Goal: Use online tool/utility: Utilize a website feature to perform a specific function

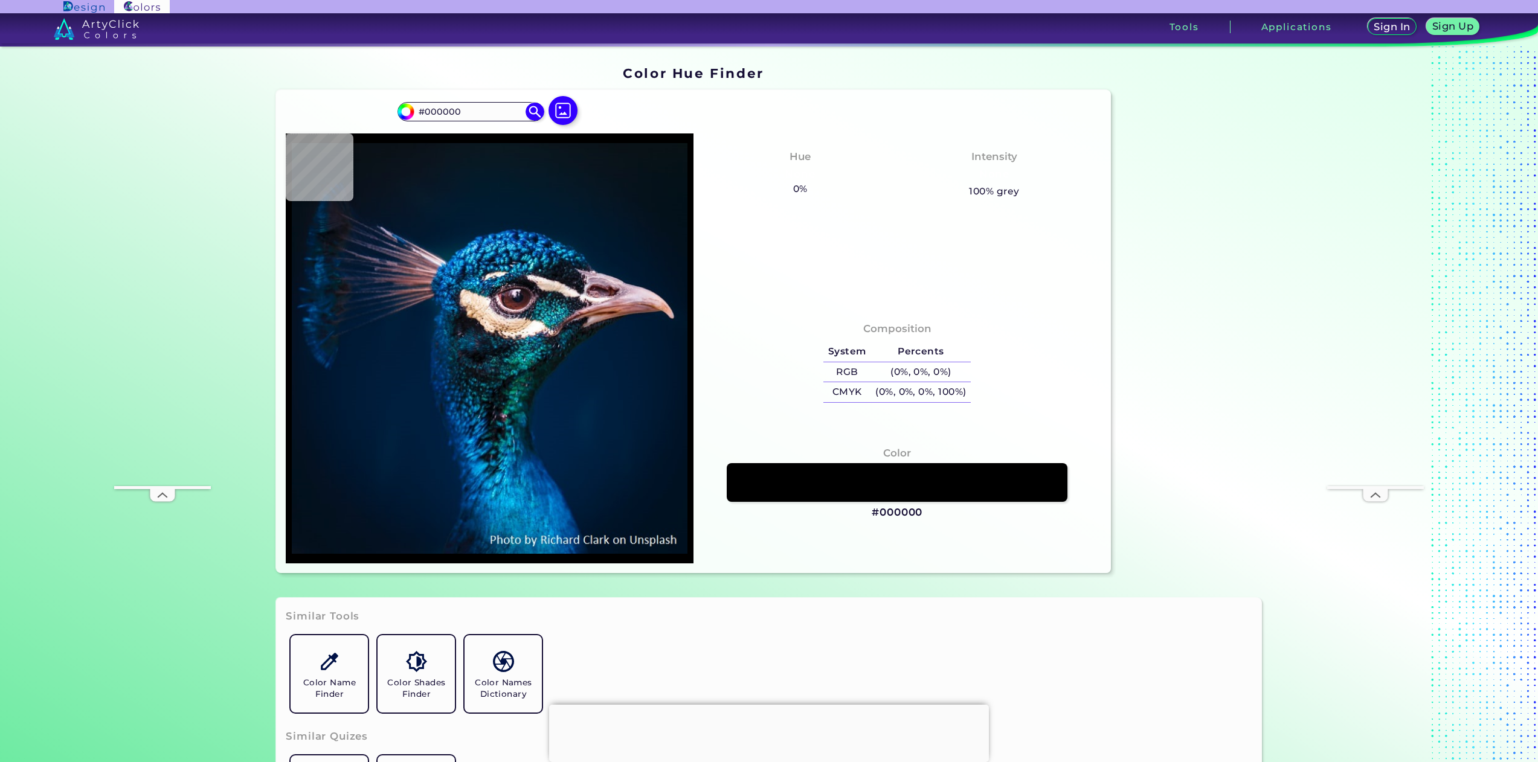
type input "#001429"
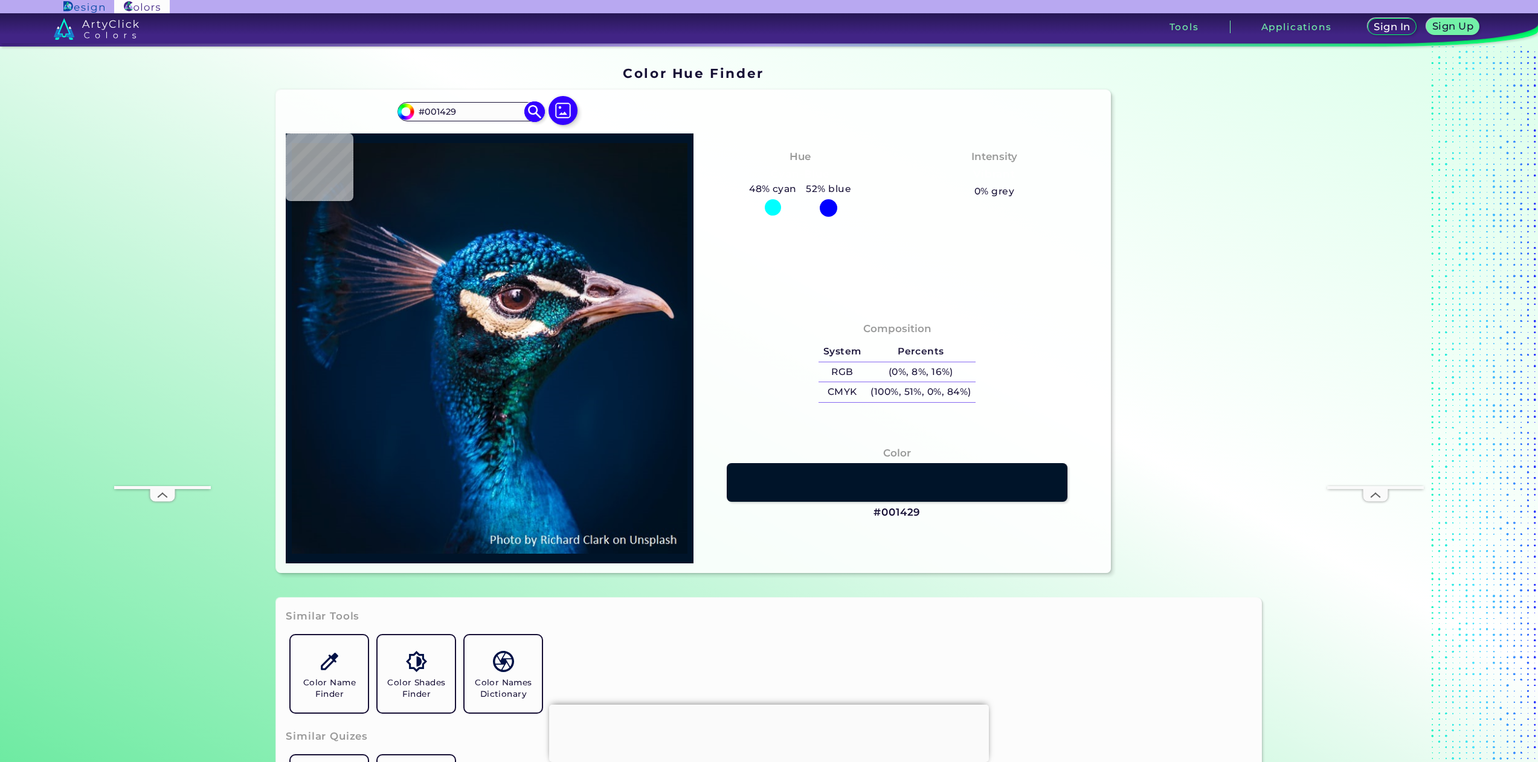
type input "#001629"
type input "#051827"
type input "#071822"
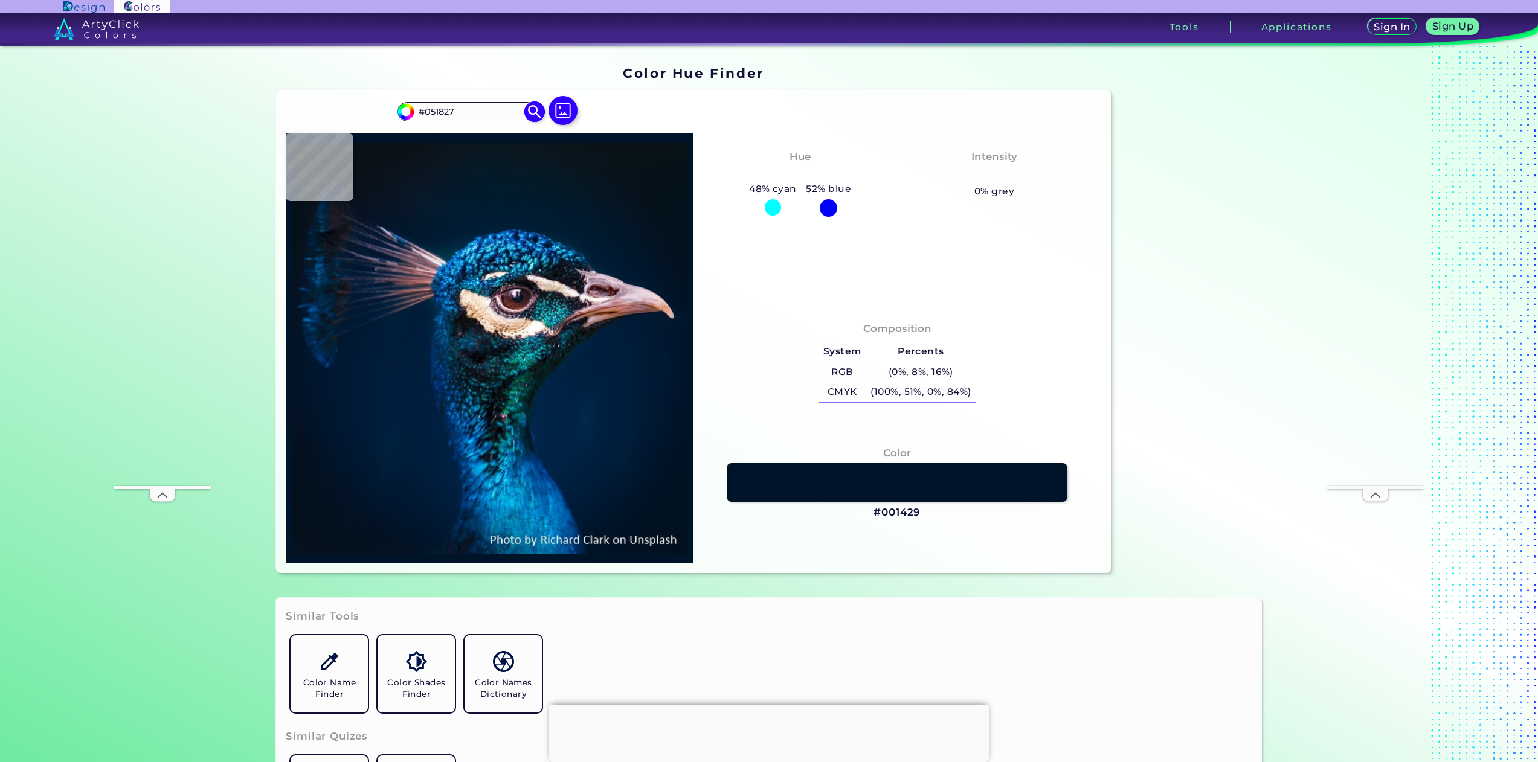
type input "#071822"
click at [553, 108] on img at bounding box center [563, 111] width 35 height 35
click at [0, 0] on input "file" at bounding box center [0, 0] width 0 height 0
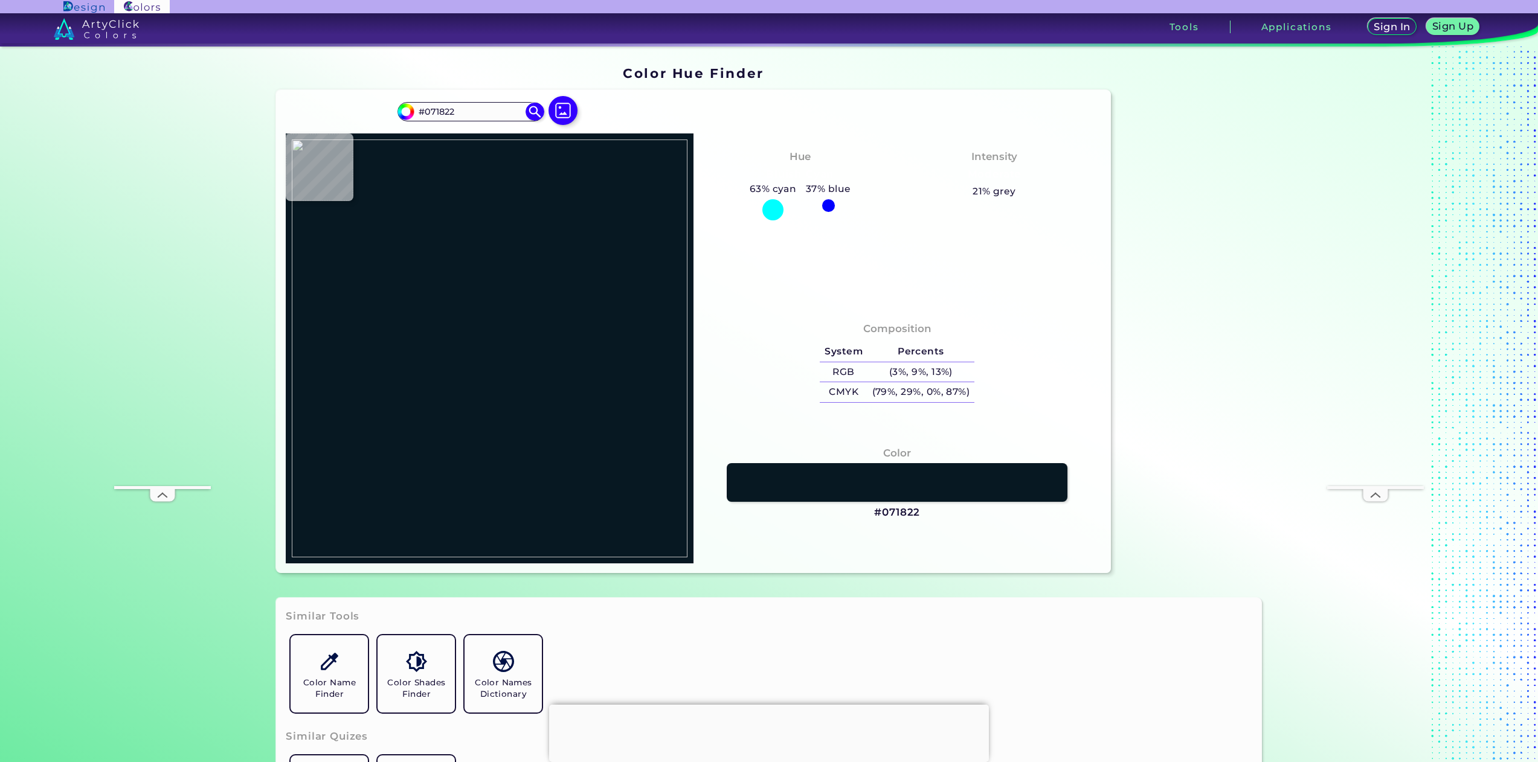
type input "#ffffff"
type input "#FFFFFF"
type input "#216d84"
type input "#216D84"
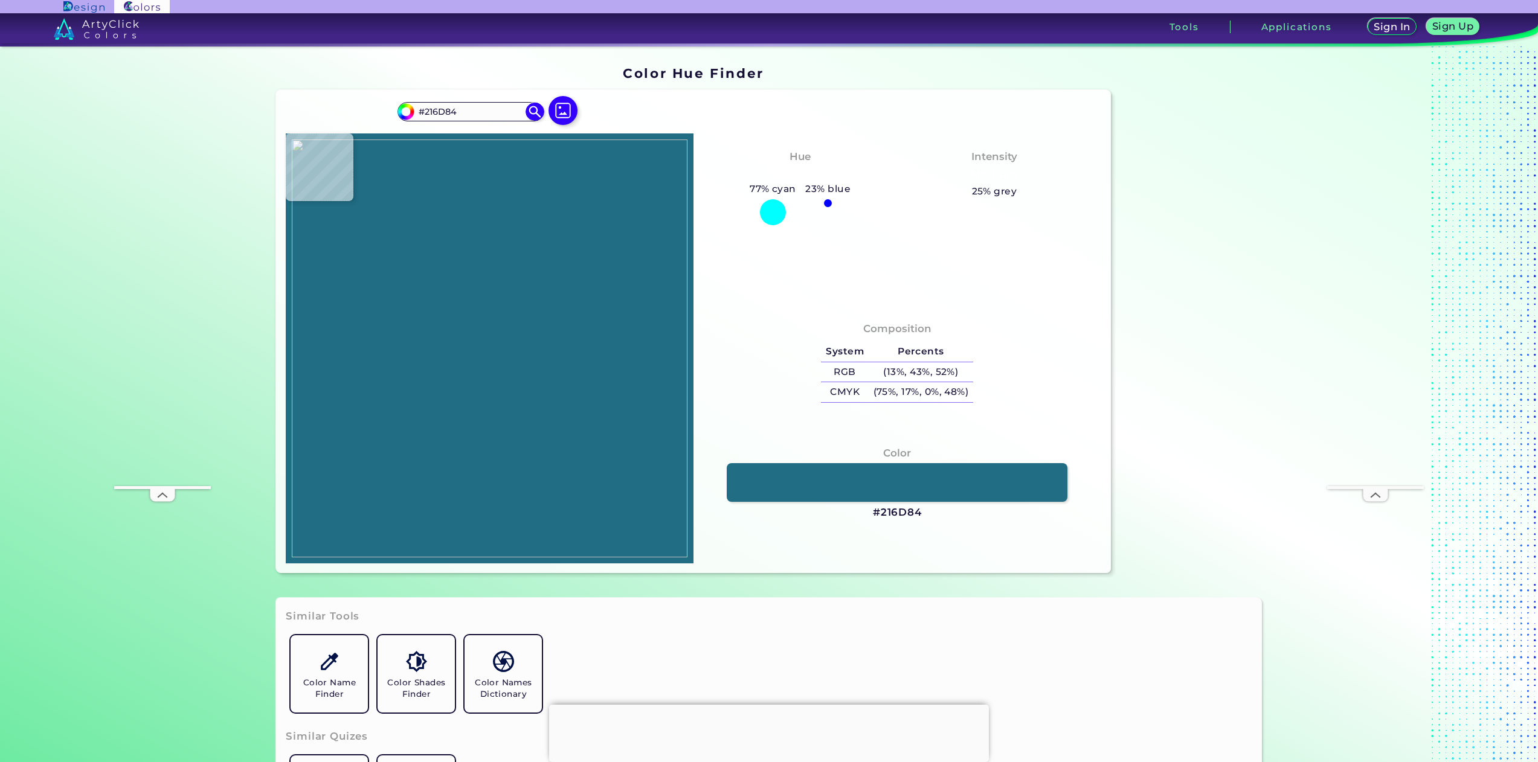
type input "#256c7e"
type input "#256C7E"
type input "#d9d7be"
type input "#D9D7BE"
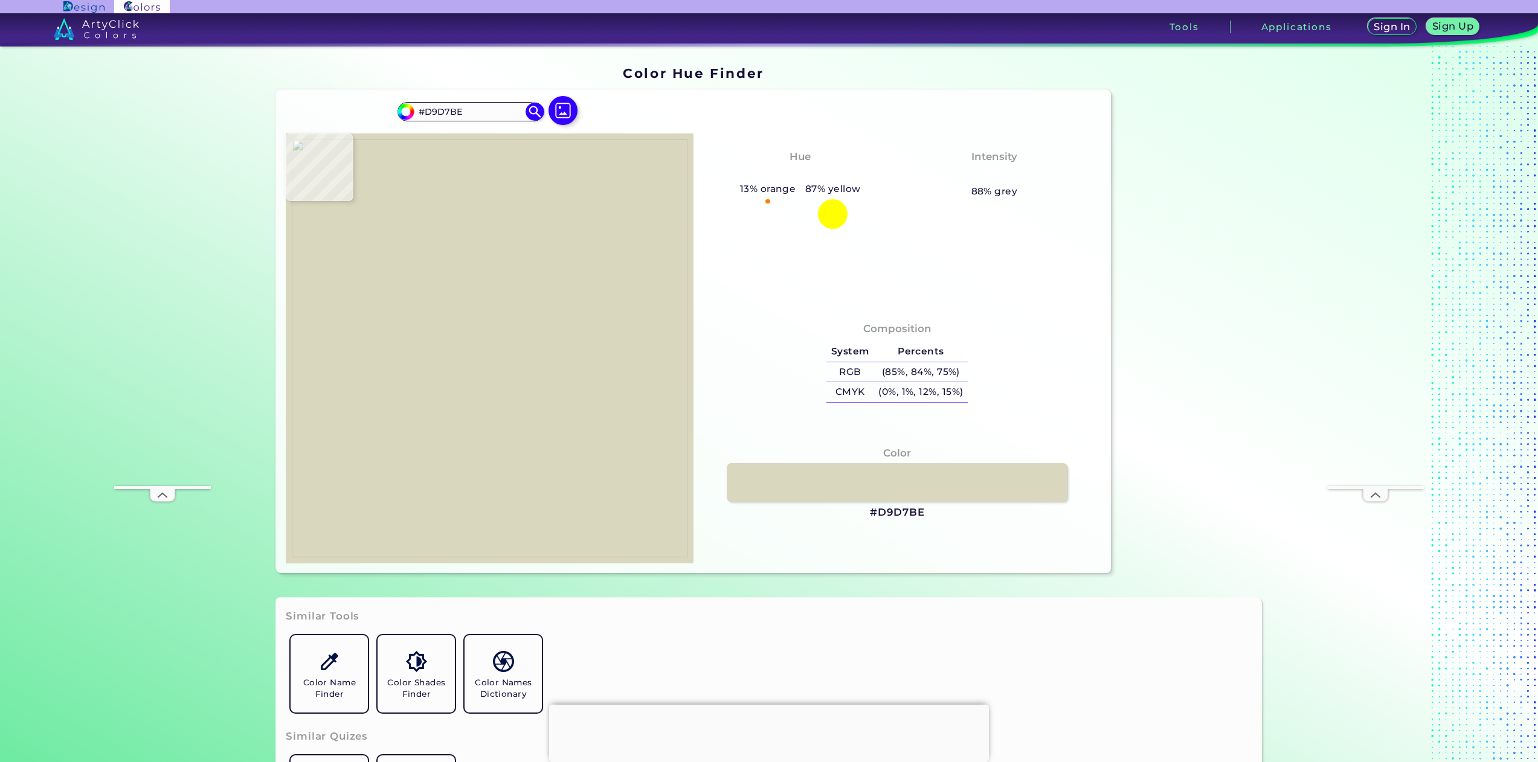
type input "#357585"
type input "#216d84"
type input "#216D84"
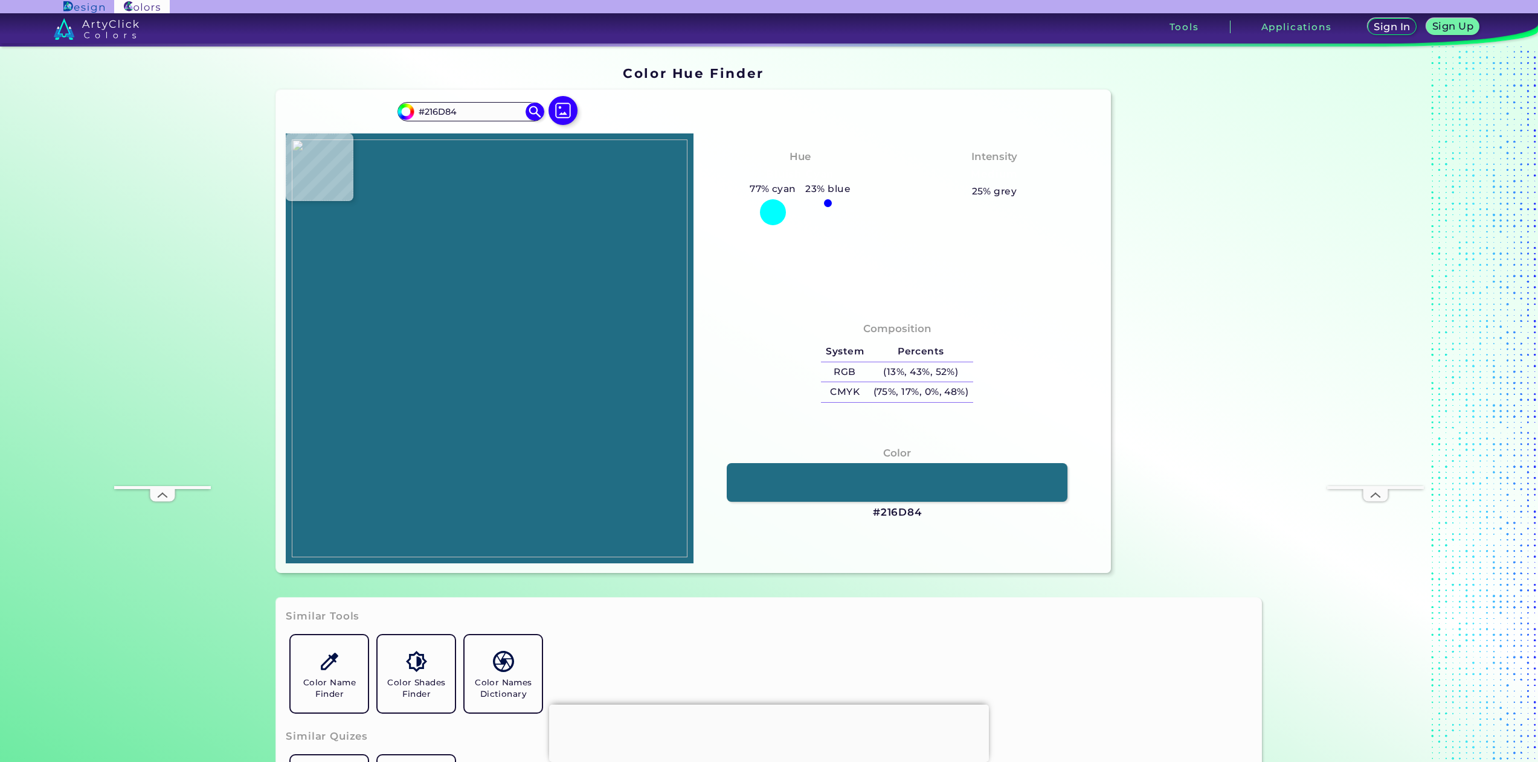
type input "#d9d7be"
type input "#D9D7BE"
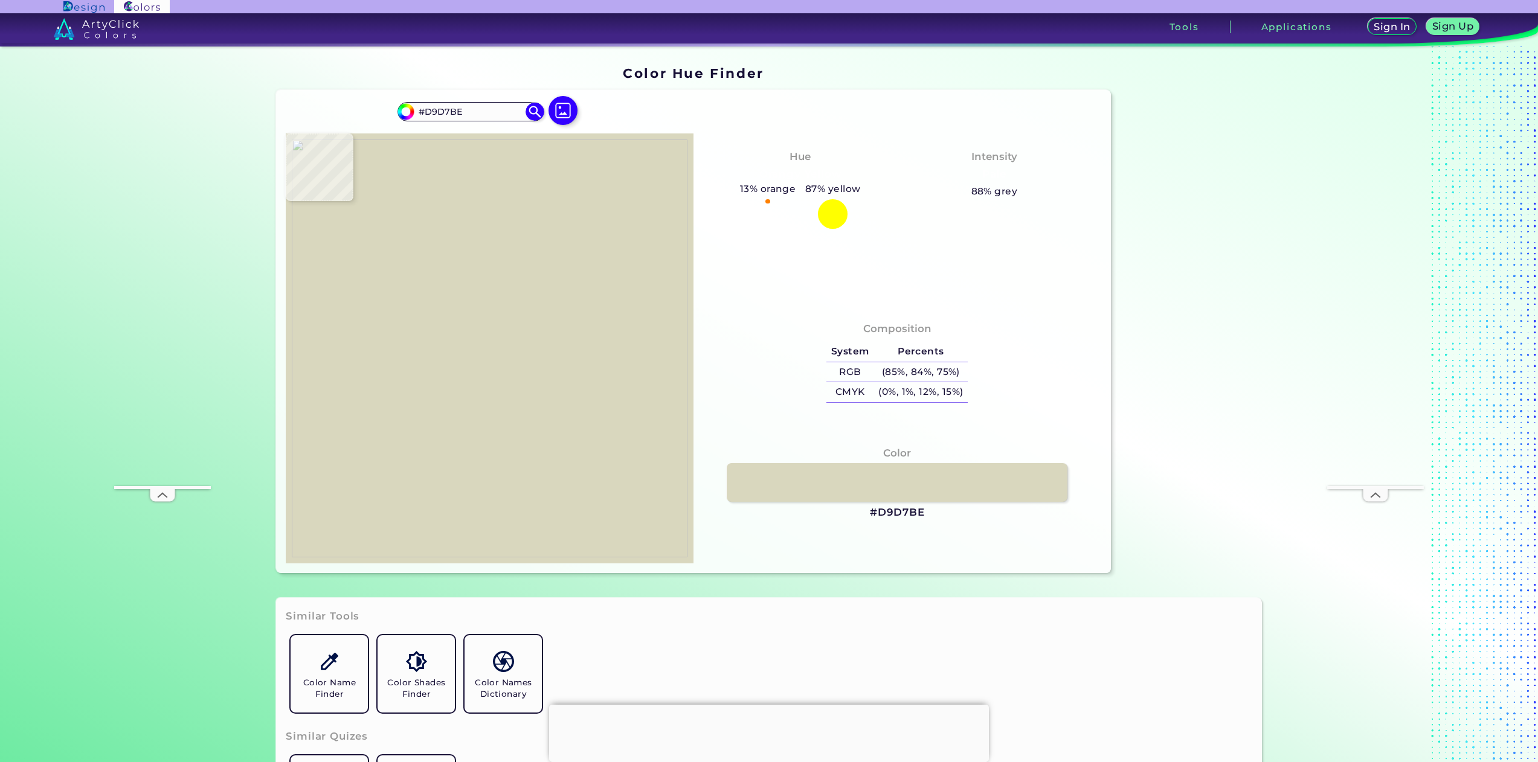
type input "#216d84"
type input "#216D84"
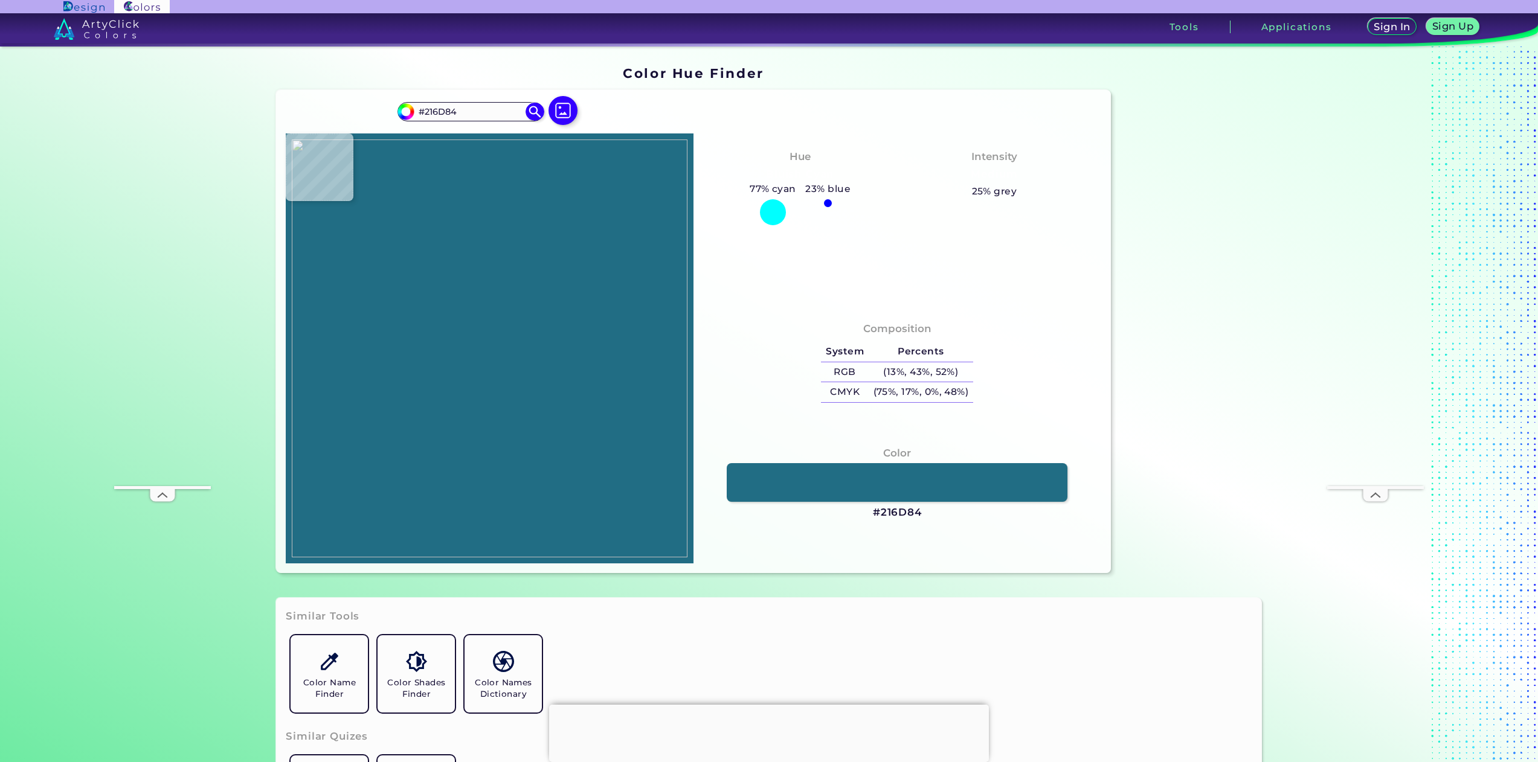
type input "#d9d7be"
type input "#D9D7BE"
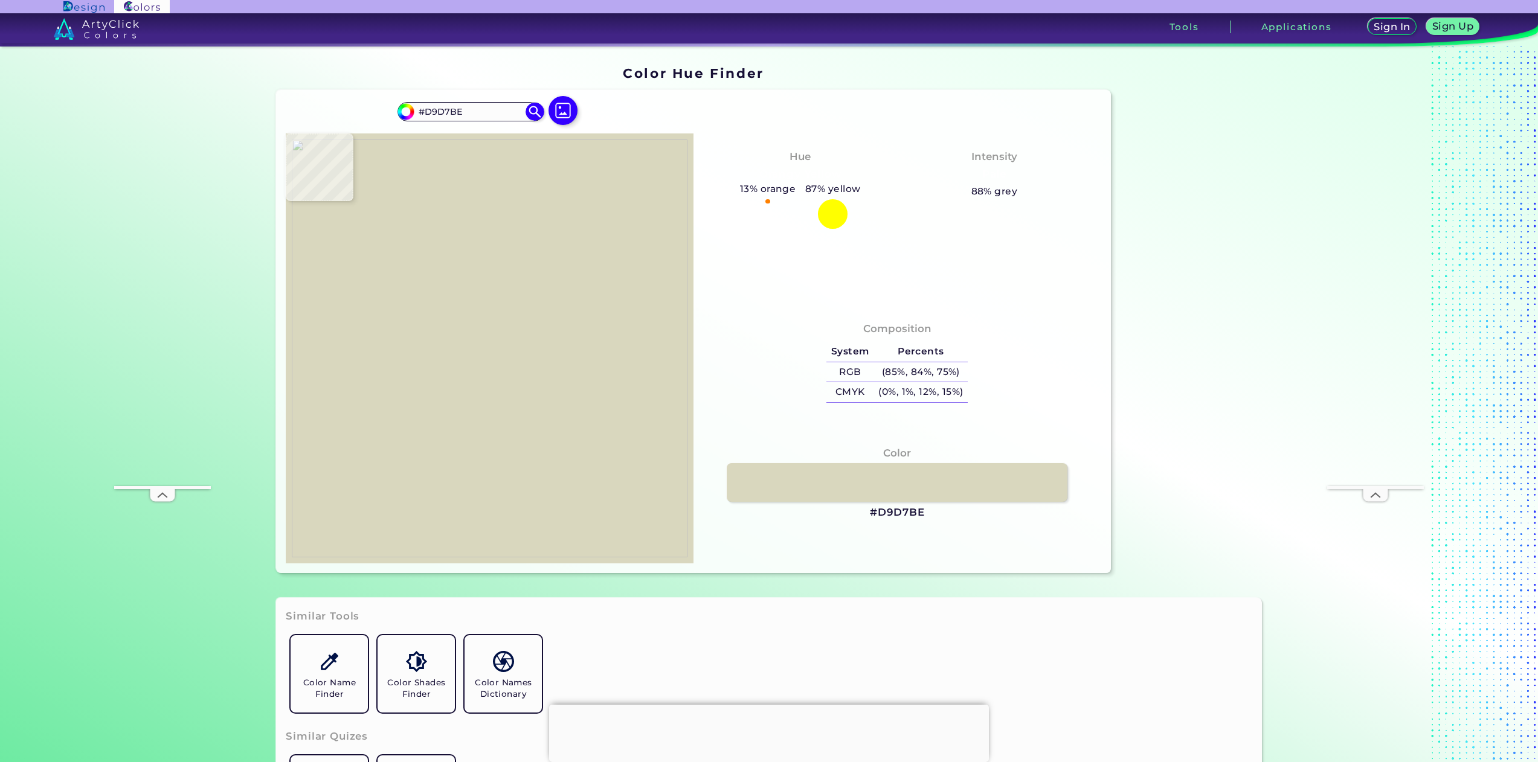
type input "#357585"
type input "#216d84"
type input "#216D84"
type input "#256c80"
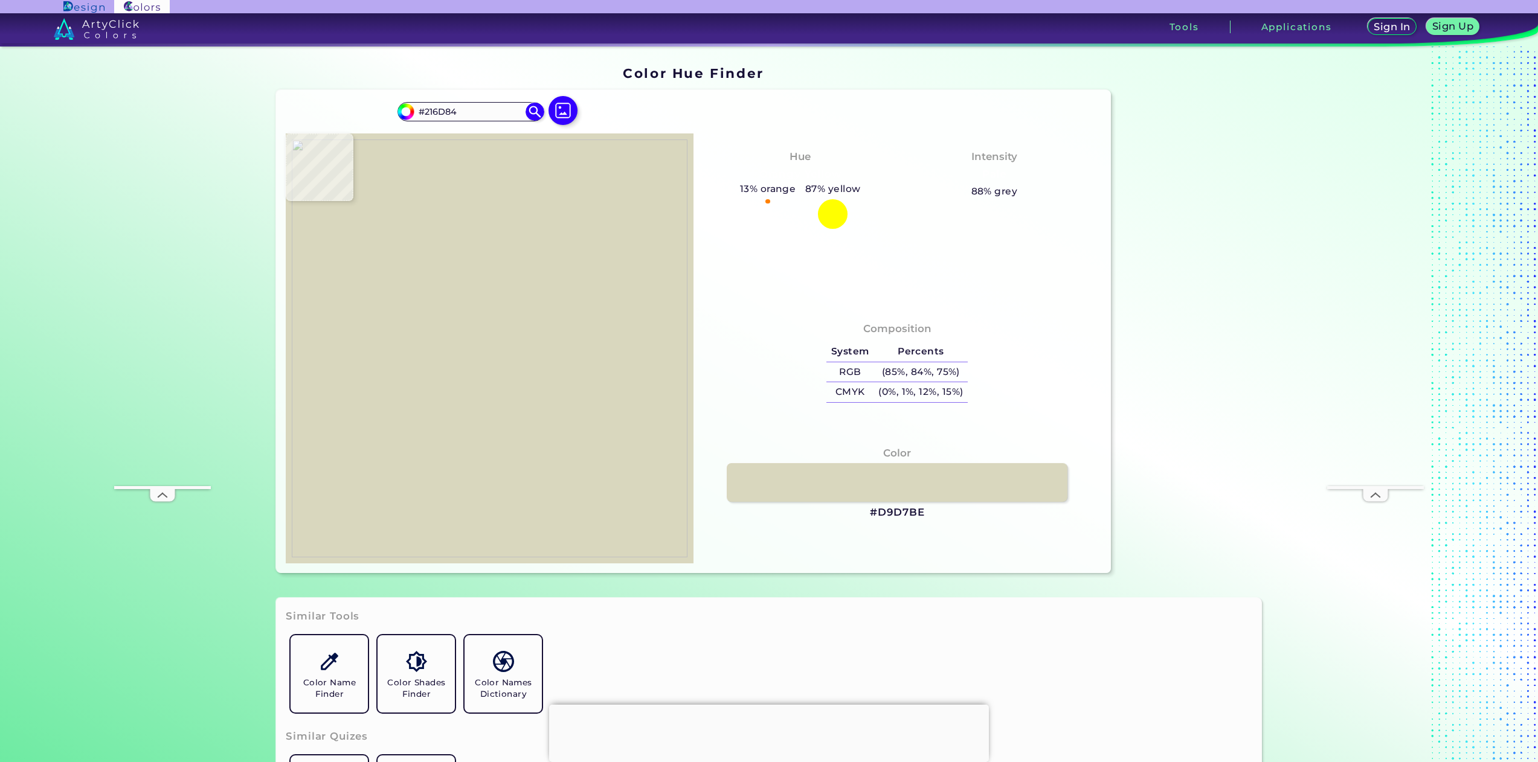
type input "#256C80"
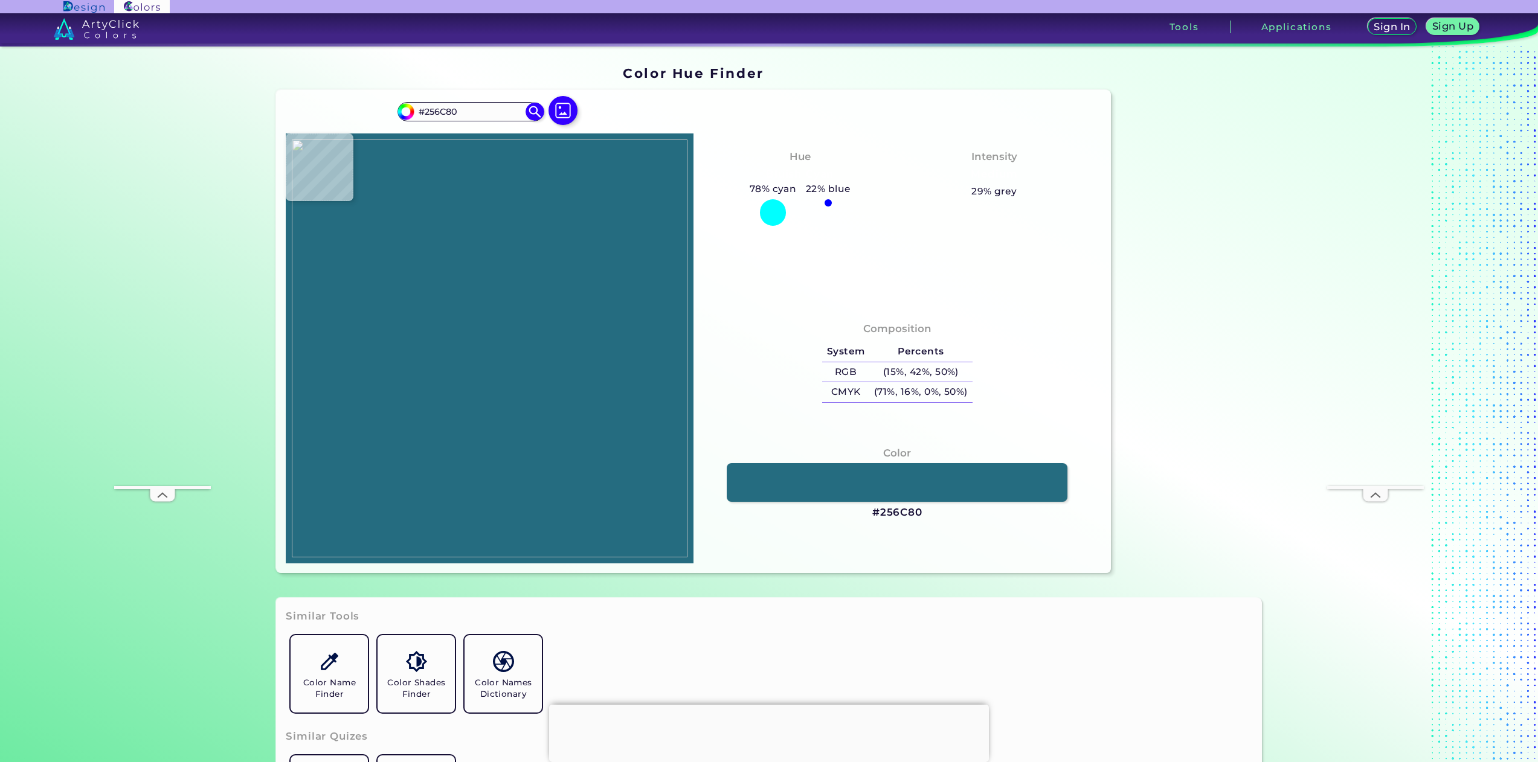
type input "#d6d8c0"
type input "#D6D8C0"
type input "#d9d7be"
type input "#D9D7BE"
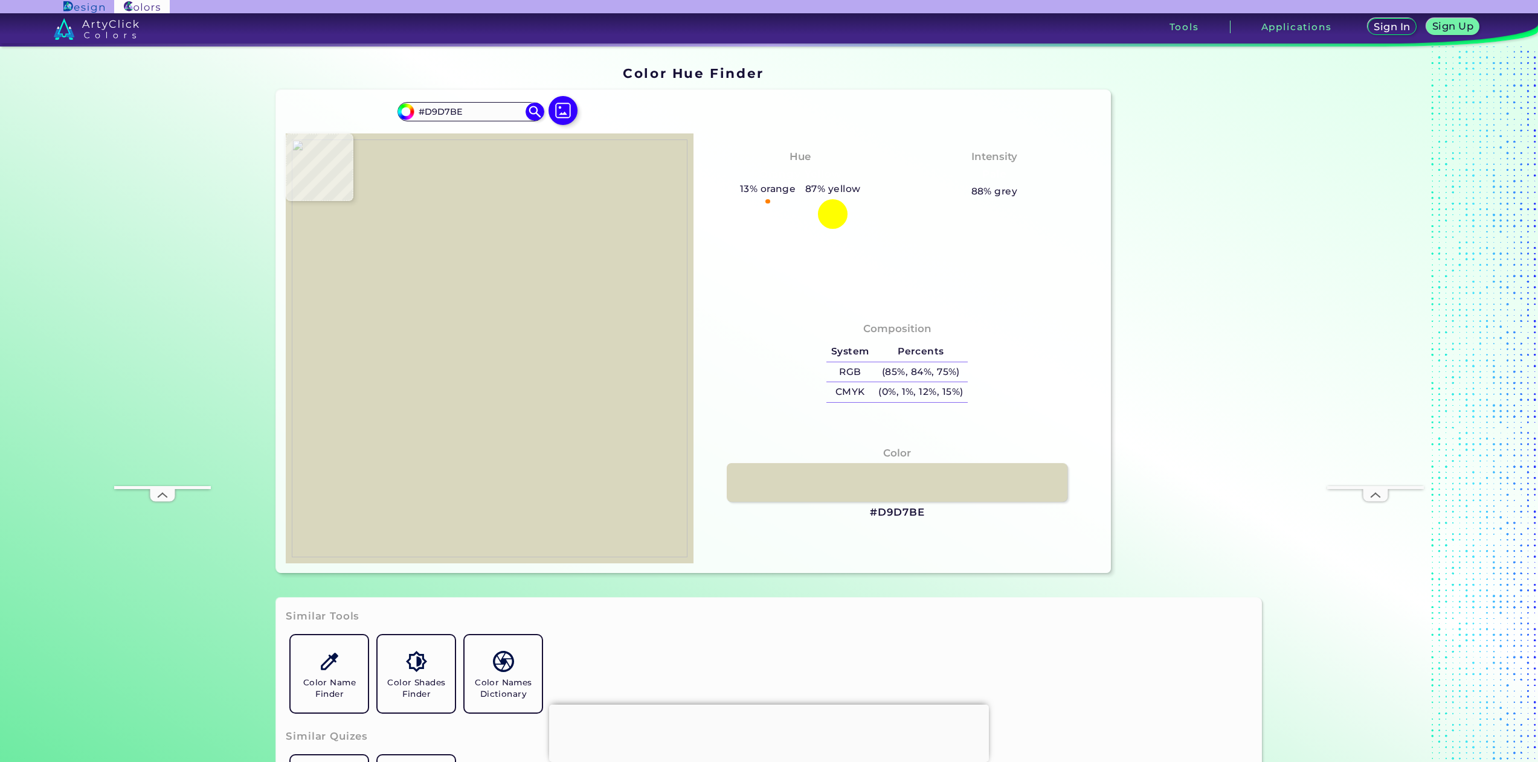
type input "#1c6d86"
type input "#1C6D86"
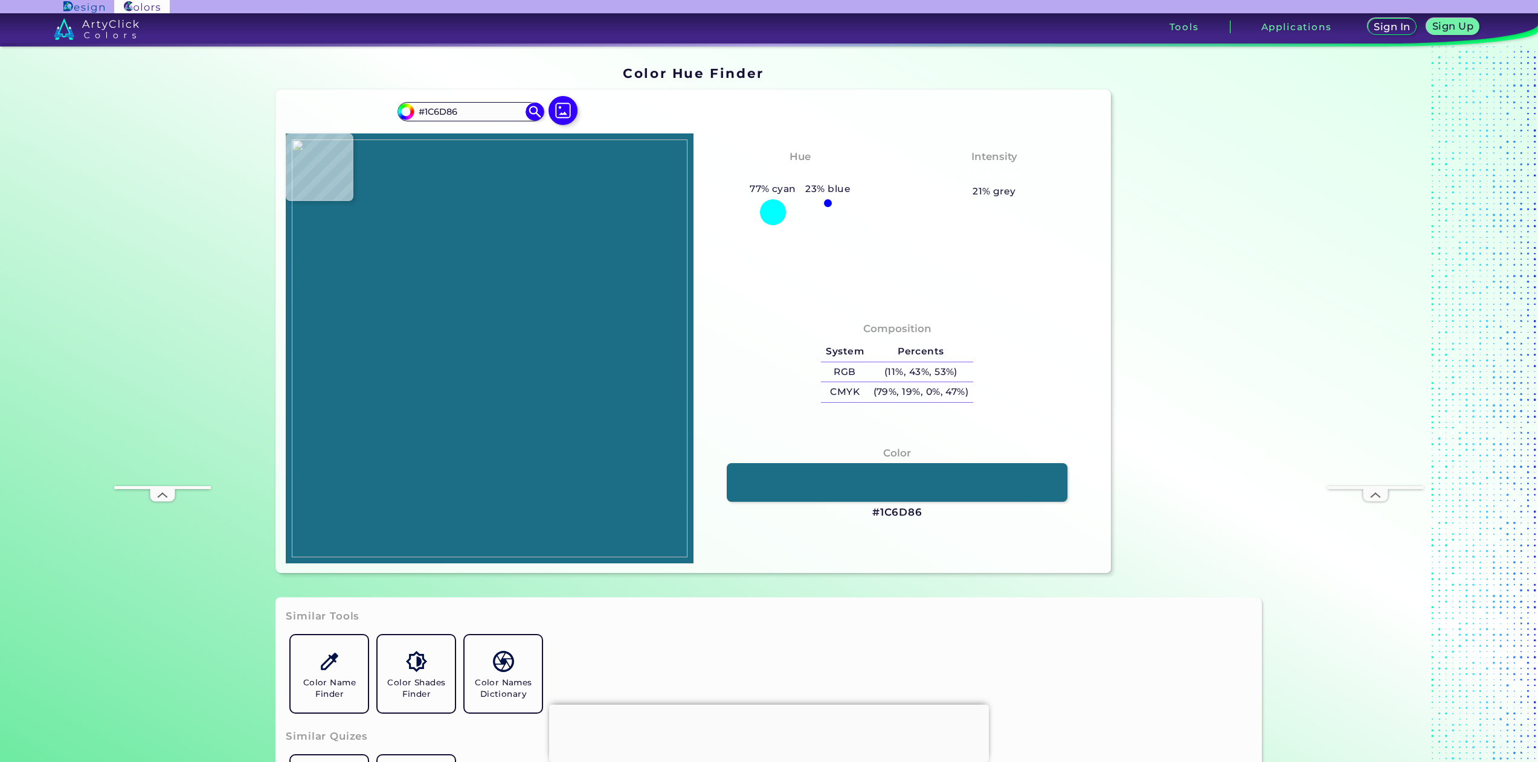
type input "#216d84"
type input "#216D84"
type input "#d9d7be"
type input "#D9D7BE"
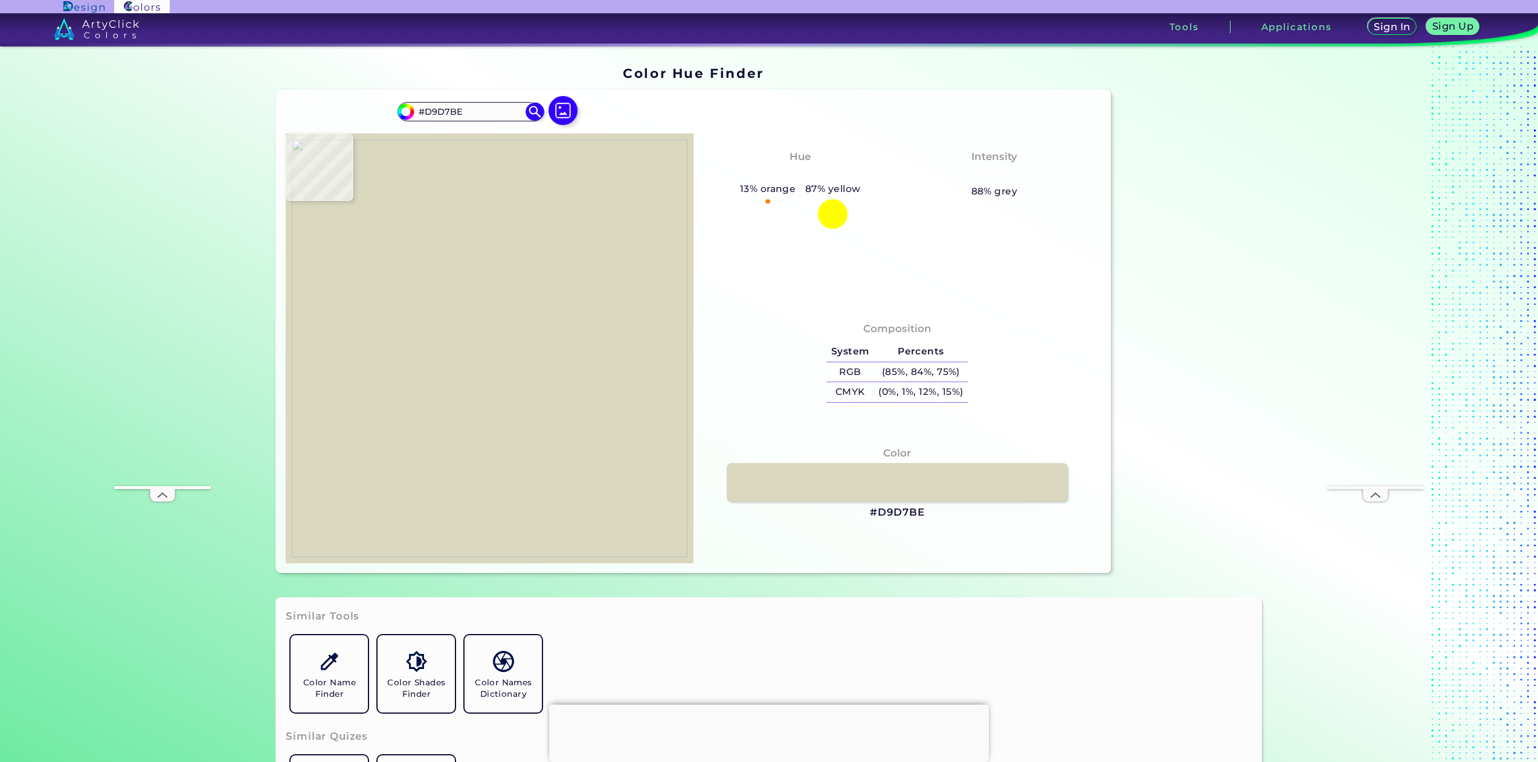
type input "#ffffff"
type input "#FFFFFF"
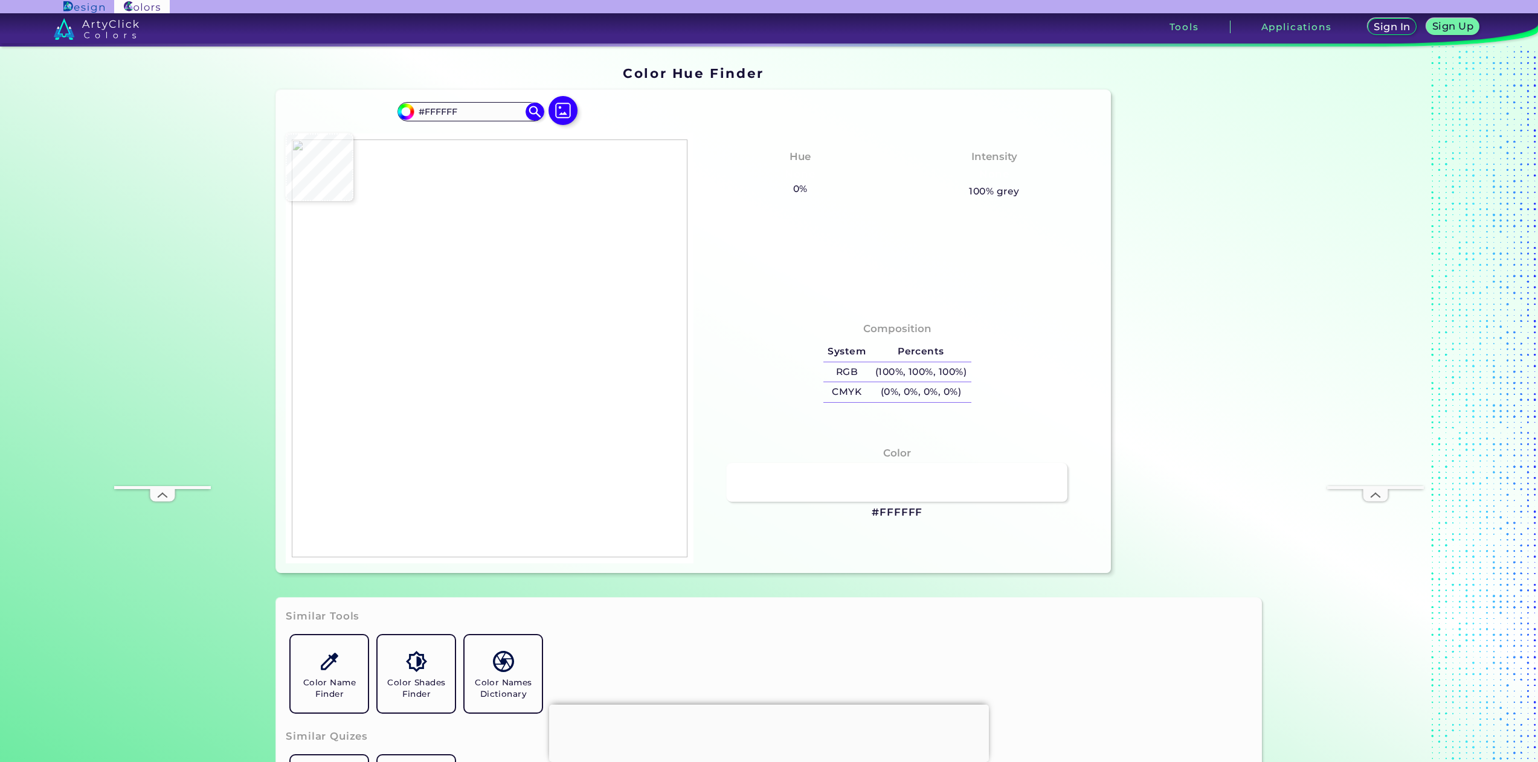
type input "#d9d7be"
type input "#D9D7BE"
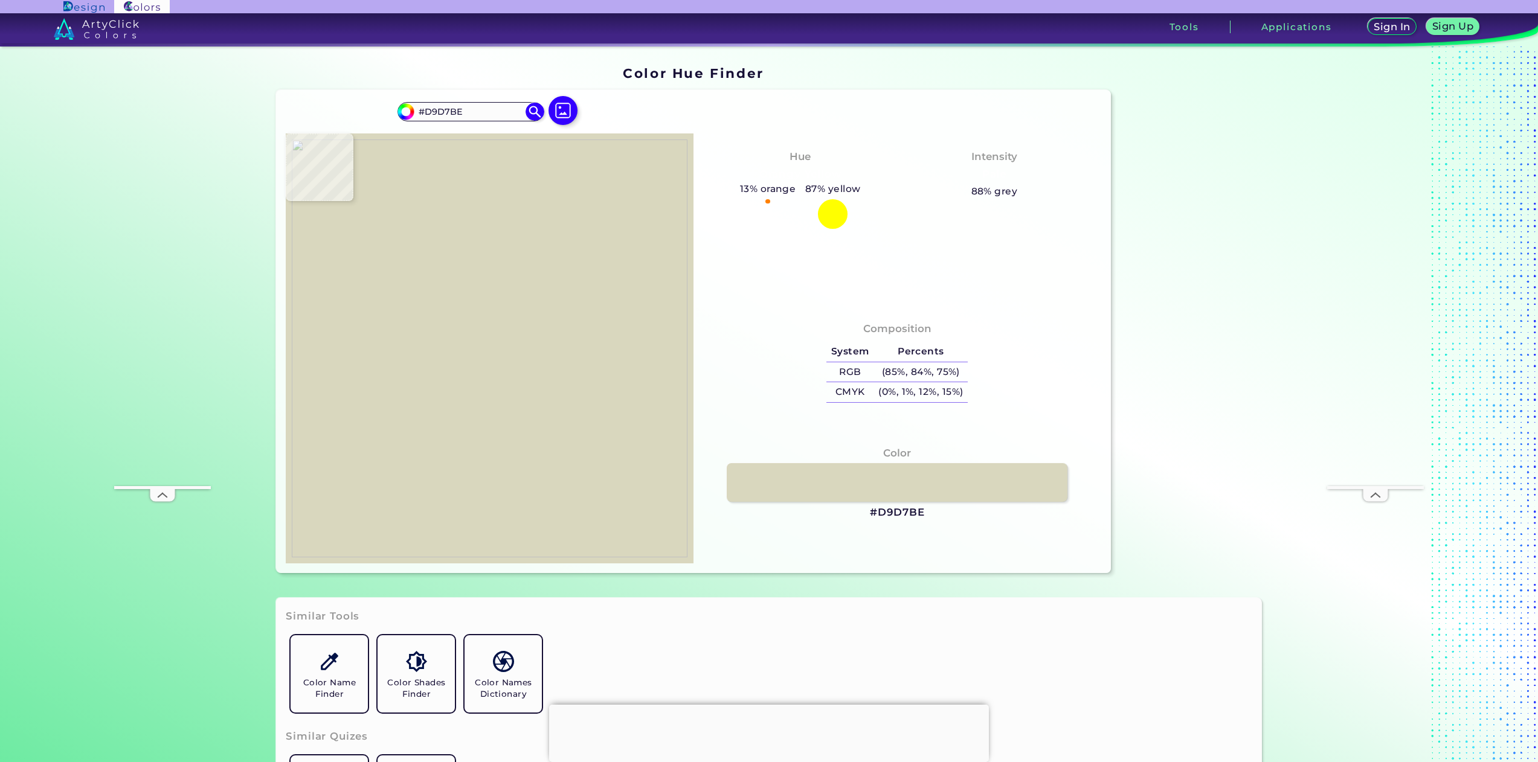
type input "#ffffff"
type input "#FFFFFF"
type input "#d9d7be"
type input "#D9D7BE"
type input "#000000"
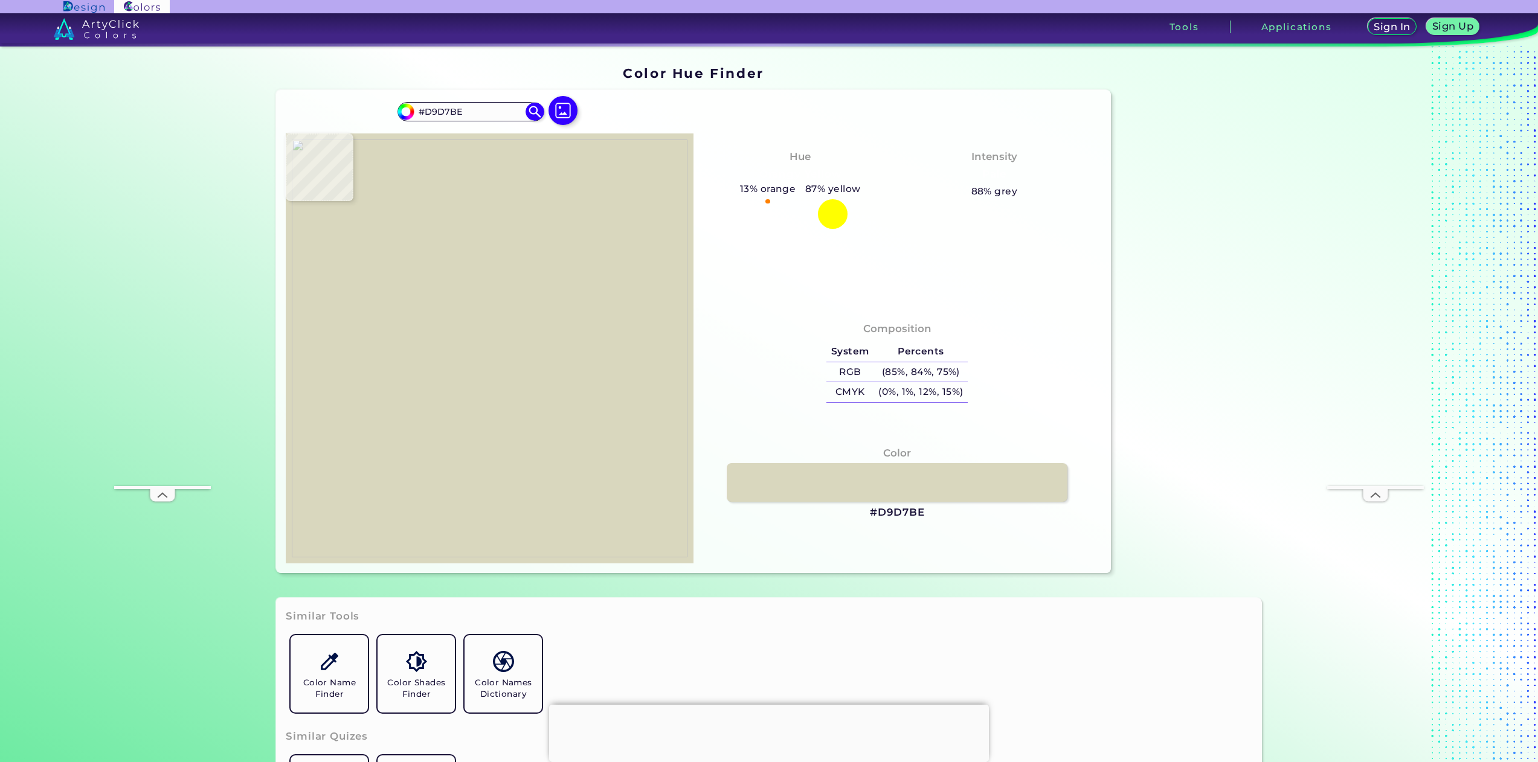
type input "#000000"
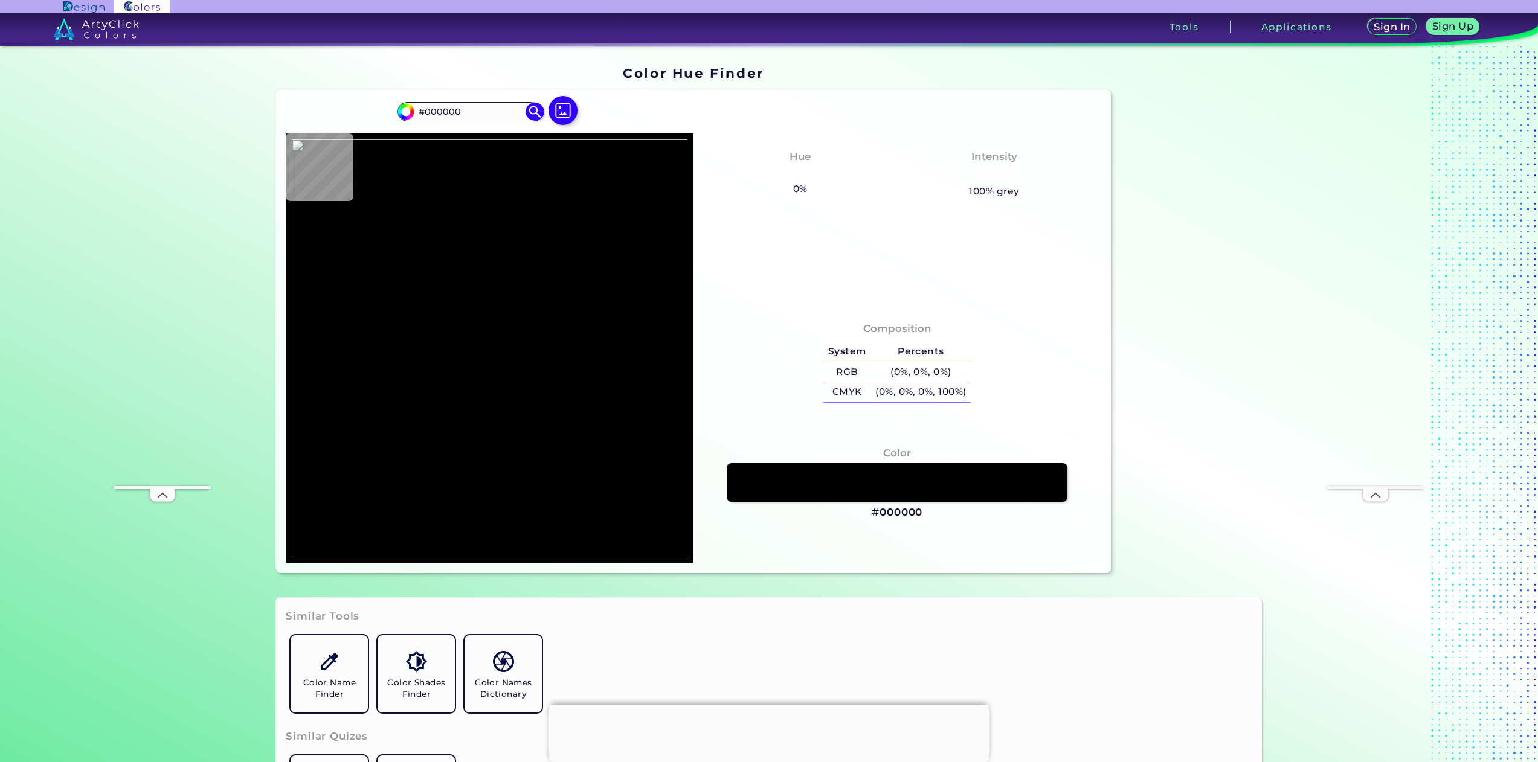
type input "#216d84"
type input "#216D84"
type input "#d8d8bd"
type input "#D8D8BD"
type input "#ffffff"
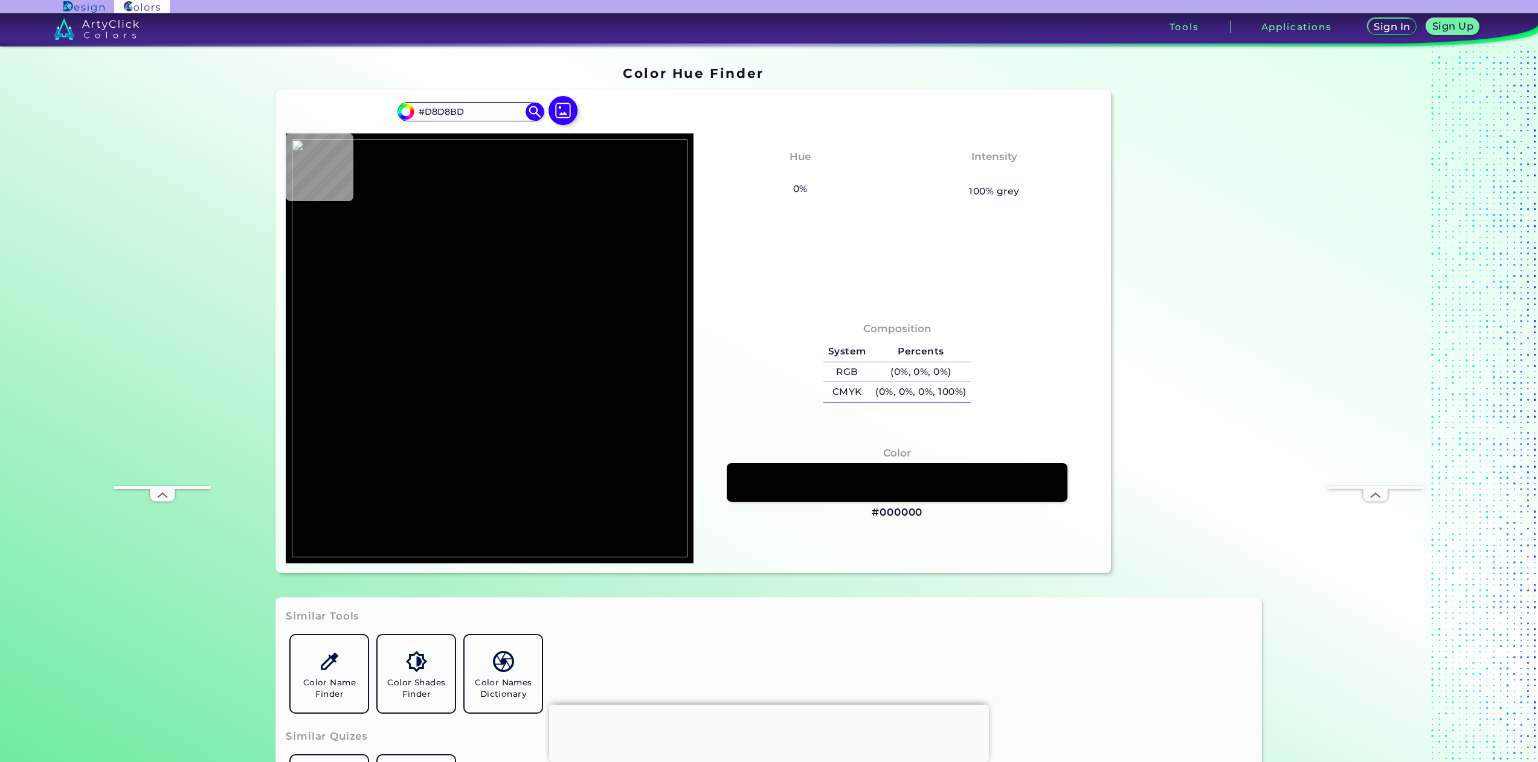
type input "#FFFFFF"
type input "#000000"
type input "#d9d7be"
type input "#D9D7BE"
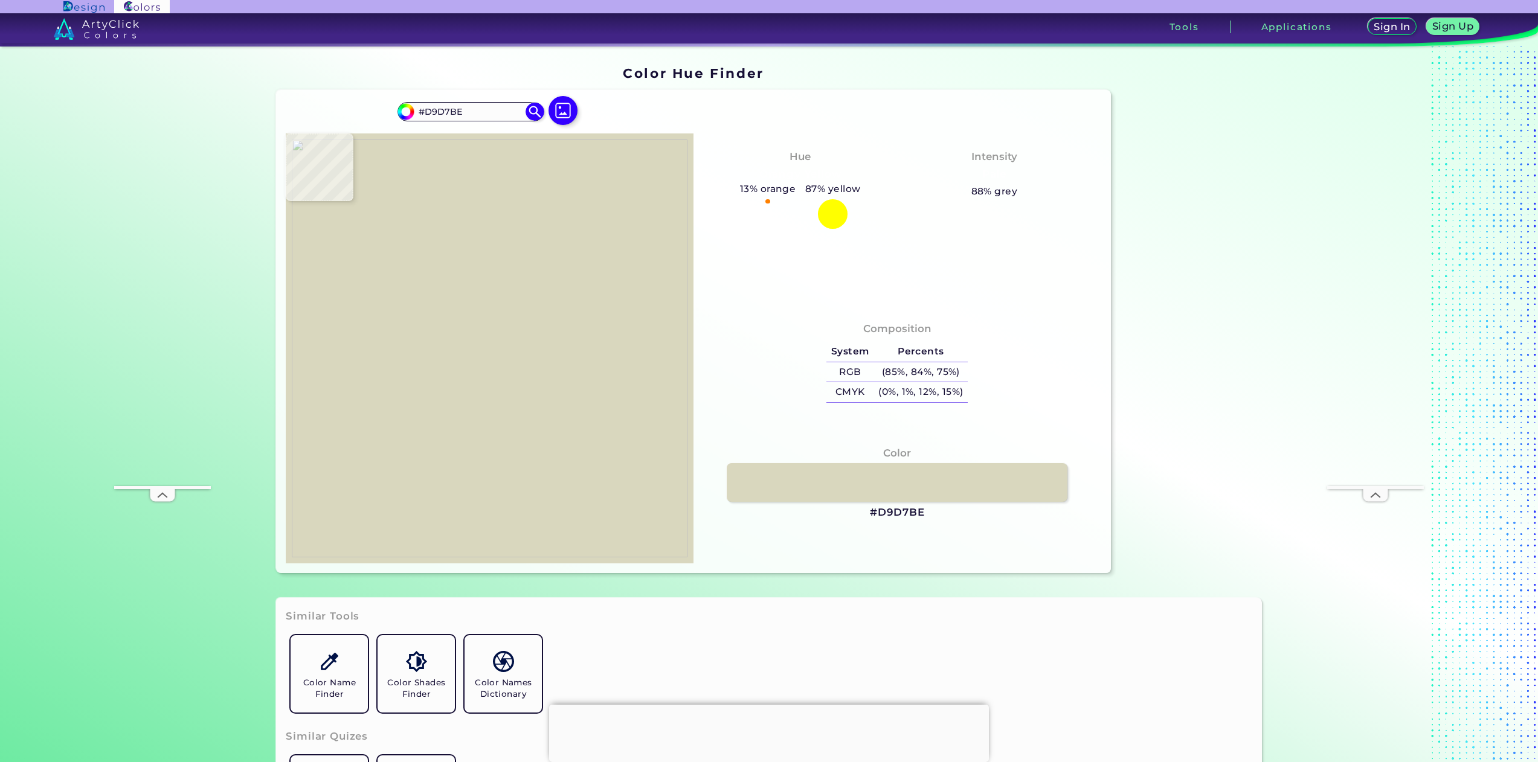
type input "#226e86"
type input "#226E86"
type input "#216d84"
type input "#216D84"
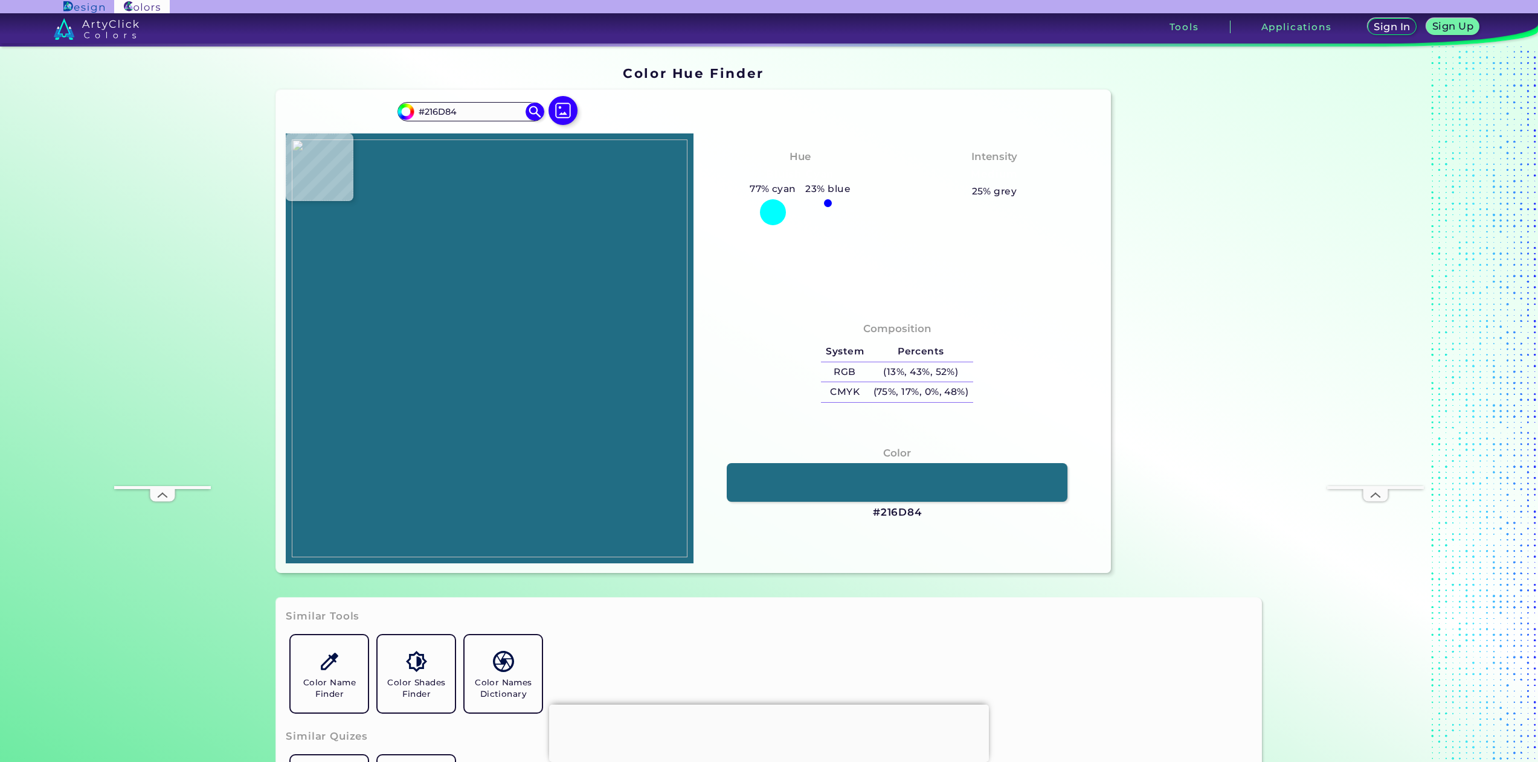
type input "#d9d7be"
type input "#D9D7BE"
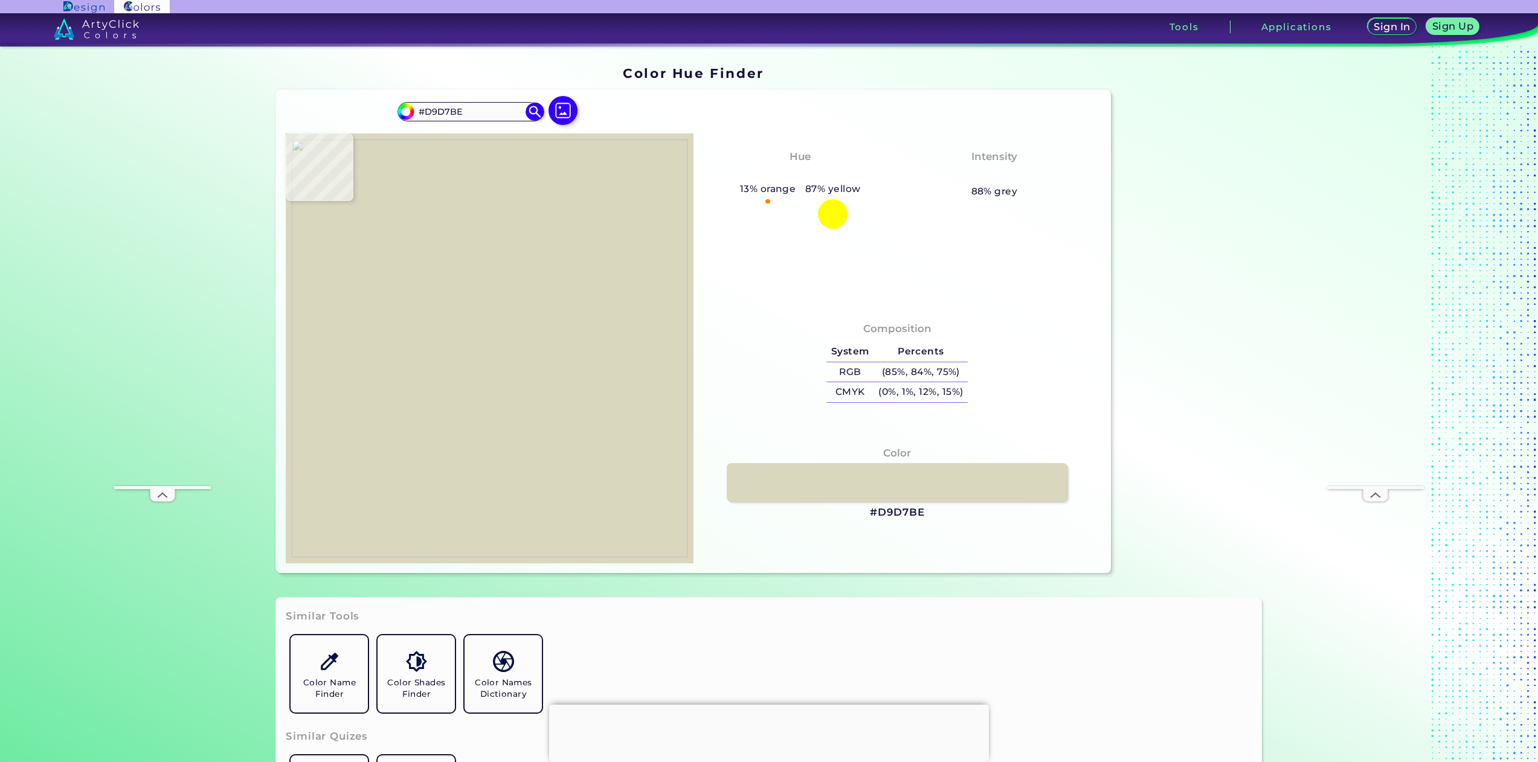
type input "#216d84"
type input "#216D84"
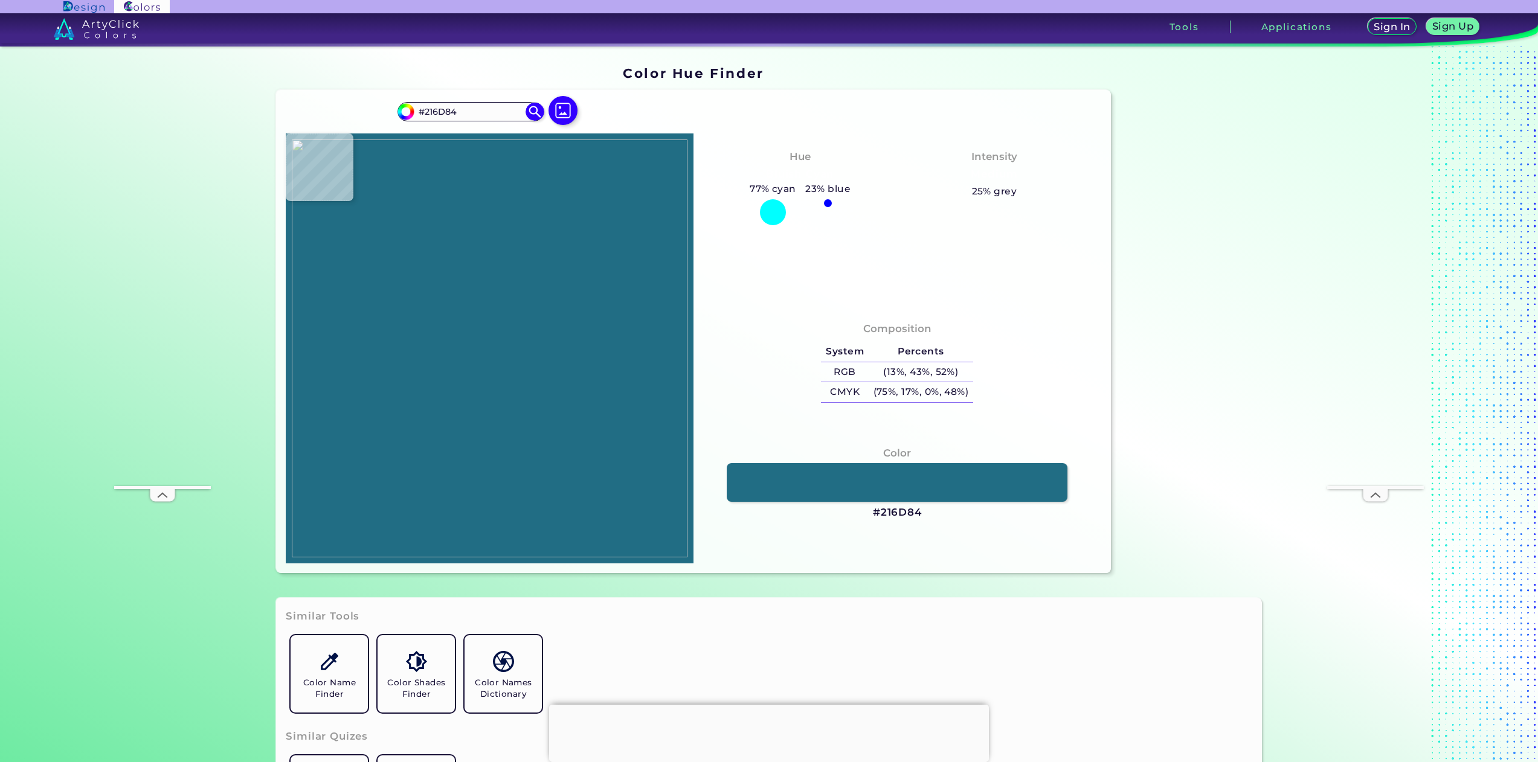
type input "#d9d7be"
type input "#D9D7BE"
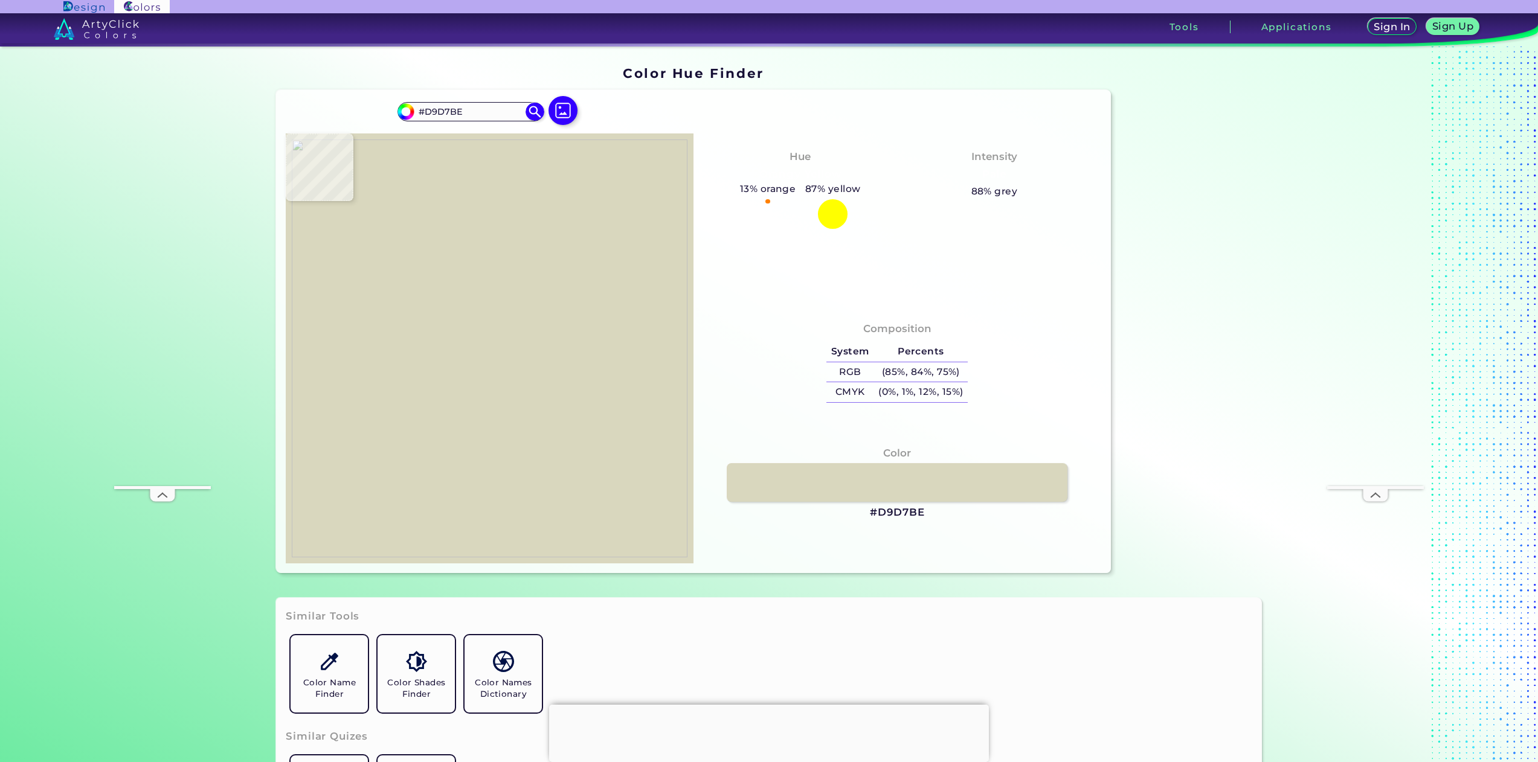
type input "#216d84"
type input "#216D84"
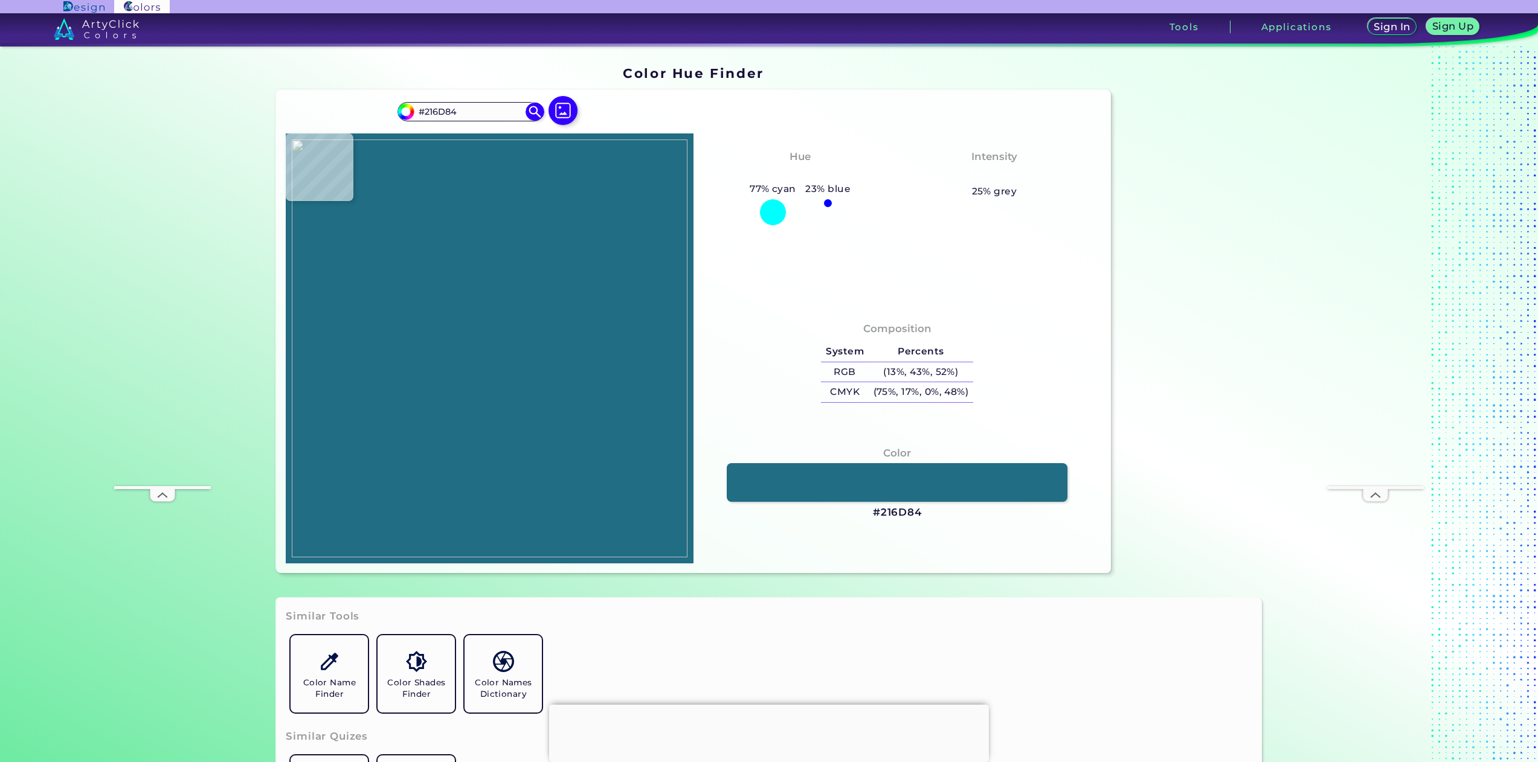
type input "#256c7e"
type input "#256C7E"
type input "#d9d7be"
type input "#D9D7BE"
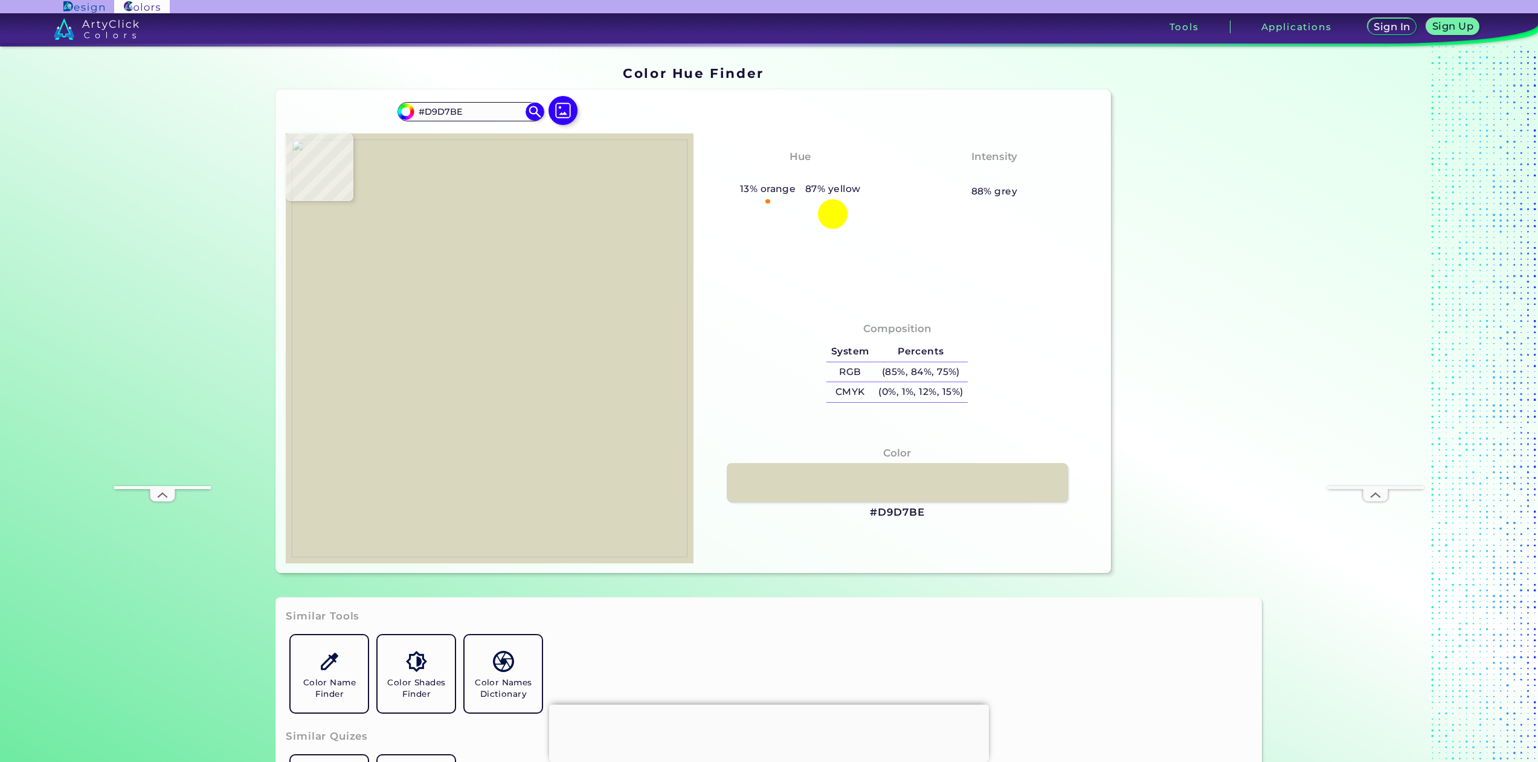
type input "#216d84"
type input "#216D84"
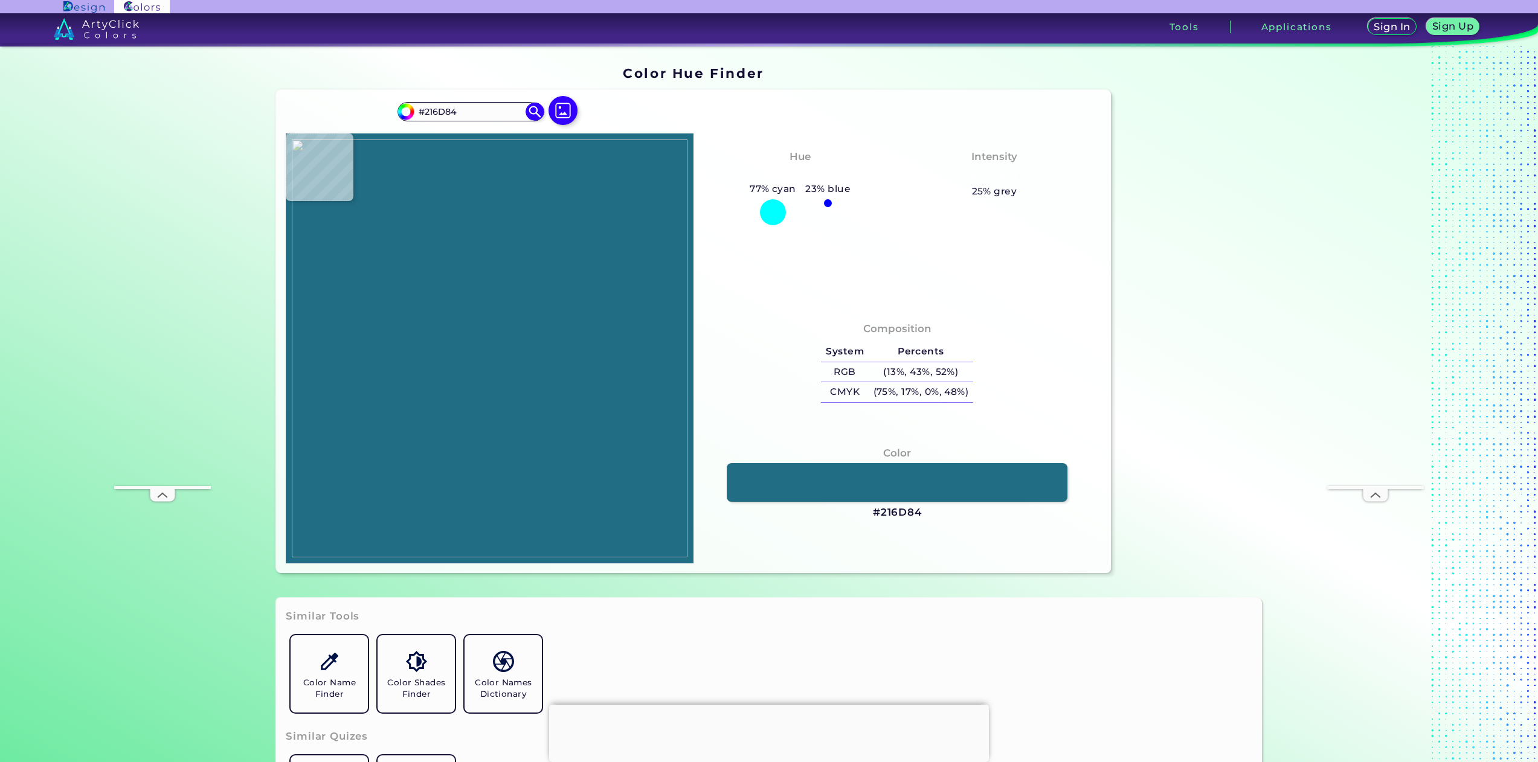
type input "#d9d7be"
type input "#D9D7BE"
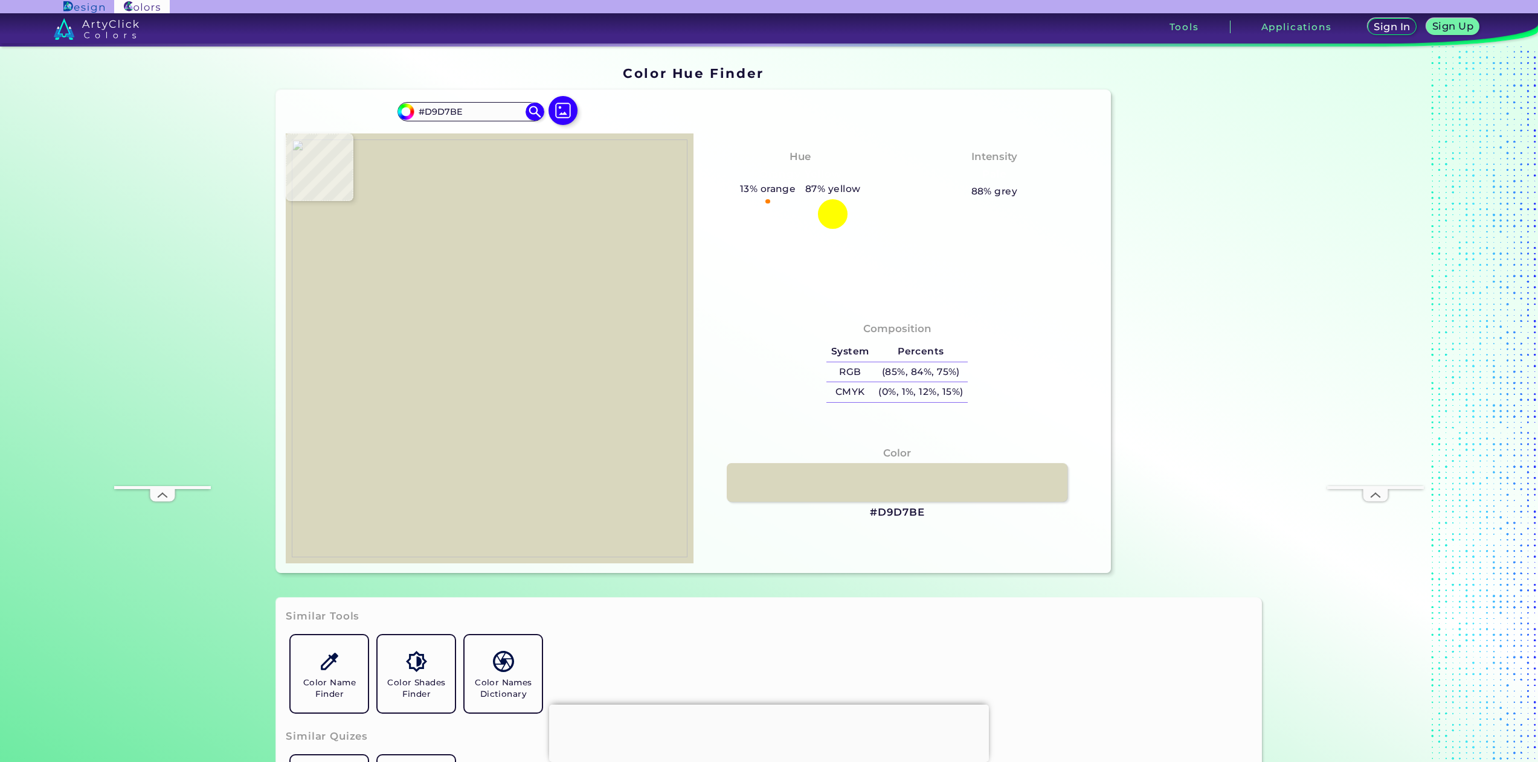
type input "#216d84"
type input "#216D84"
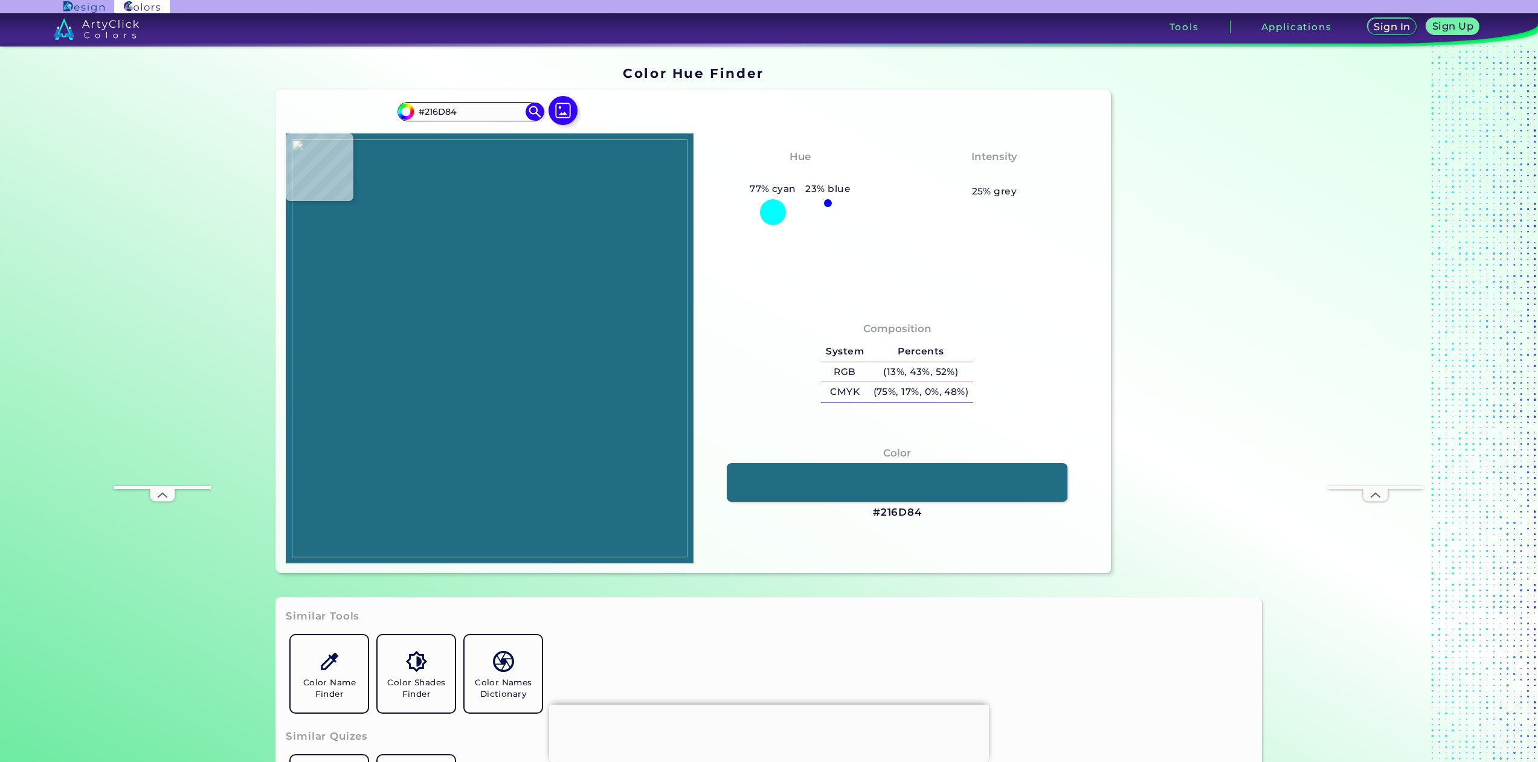
type input "#ffffff"
type input "#FFFFFF"
type input "#000000"
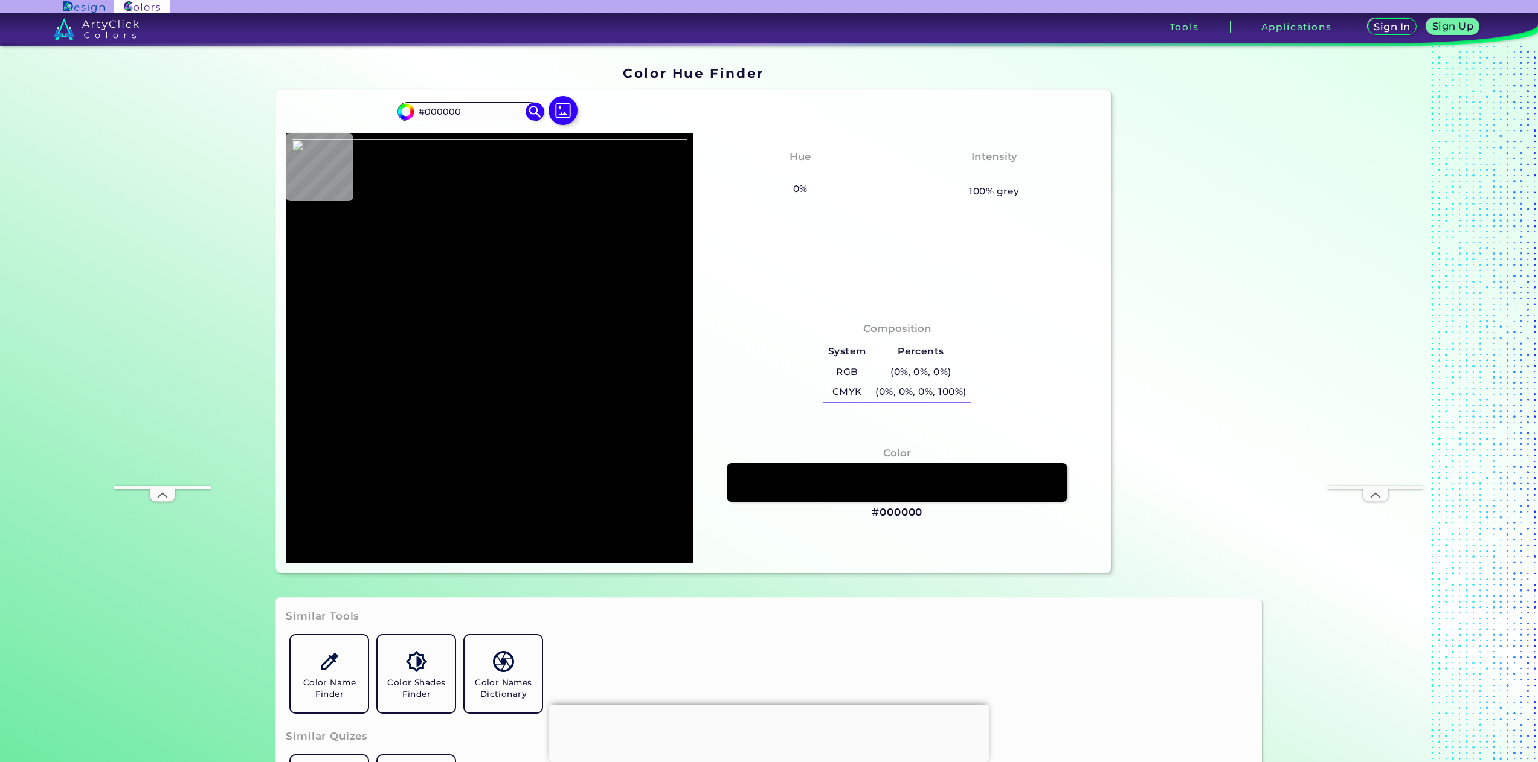
type input "#216d84"
type input "#216D84"
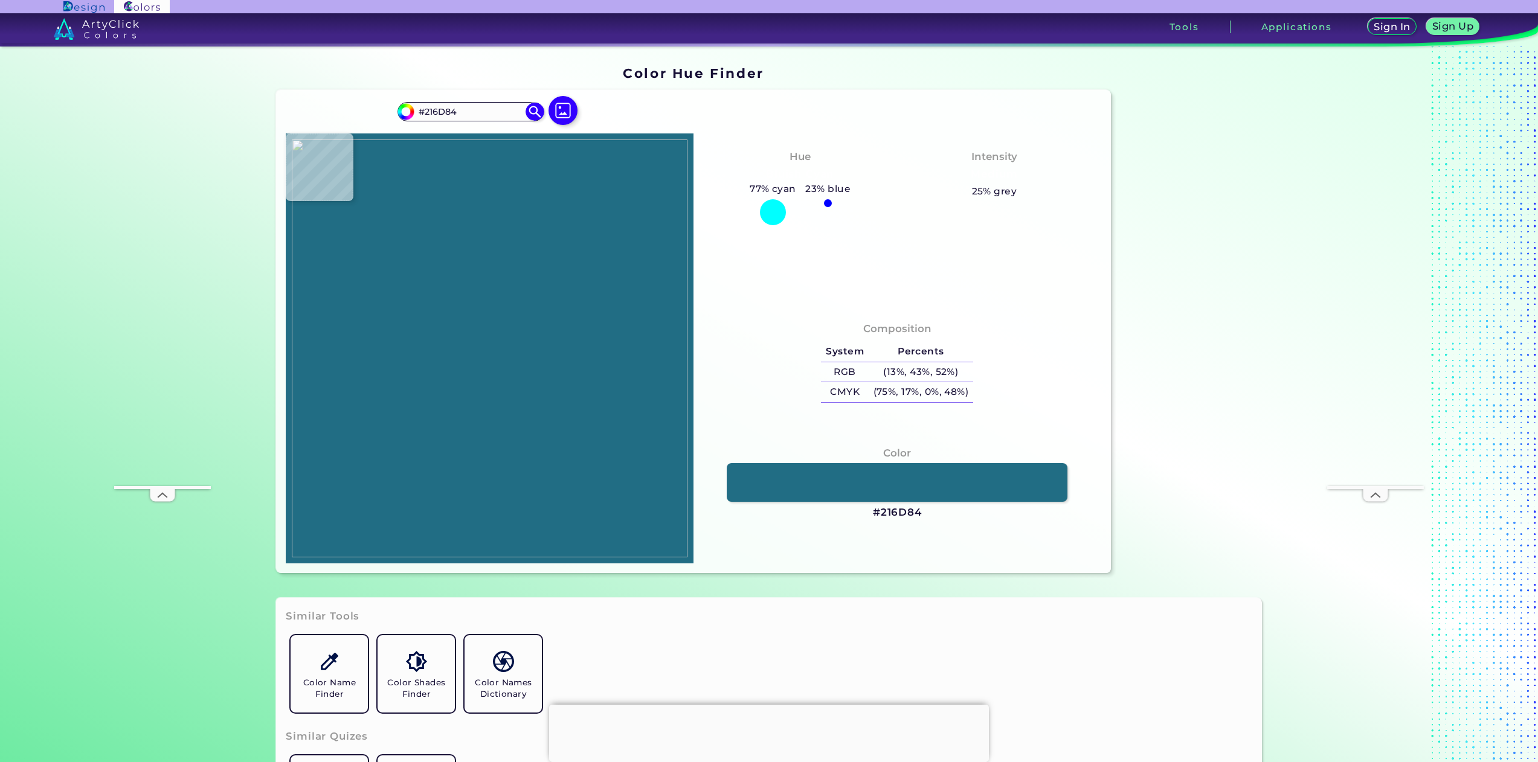
type input "#ffffff"
type input "#FFFFFF"
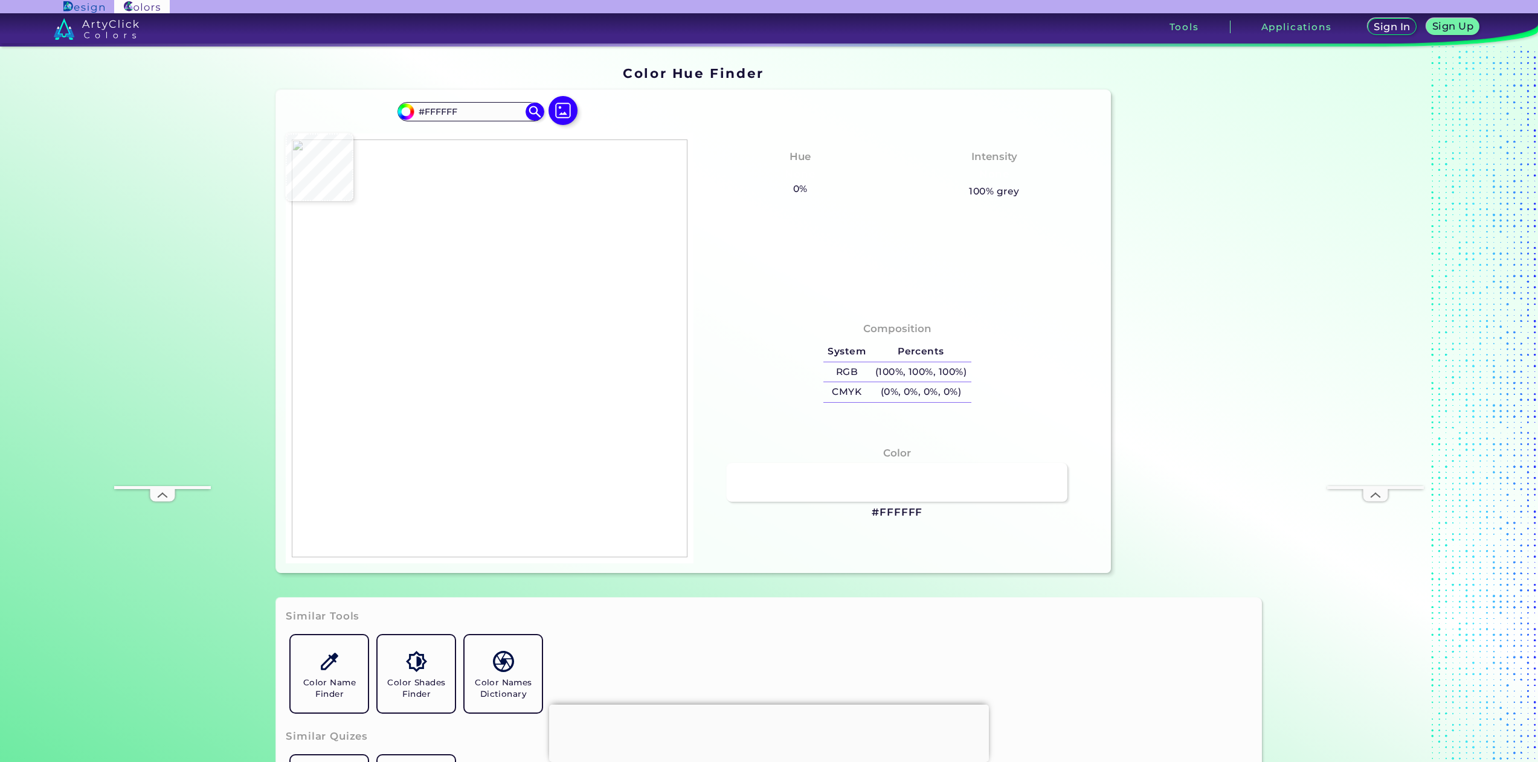
type input "#000000"
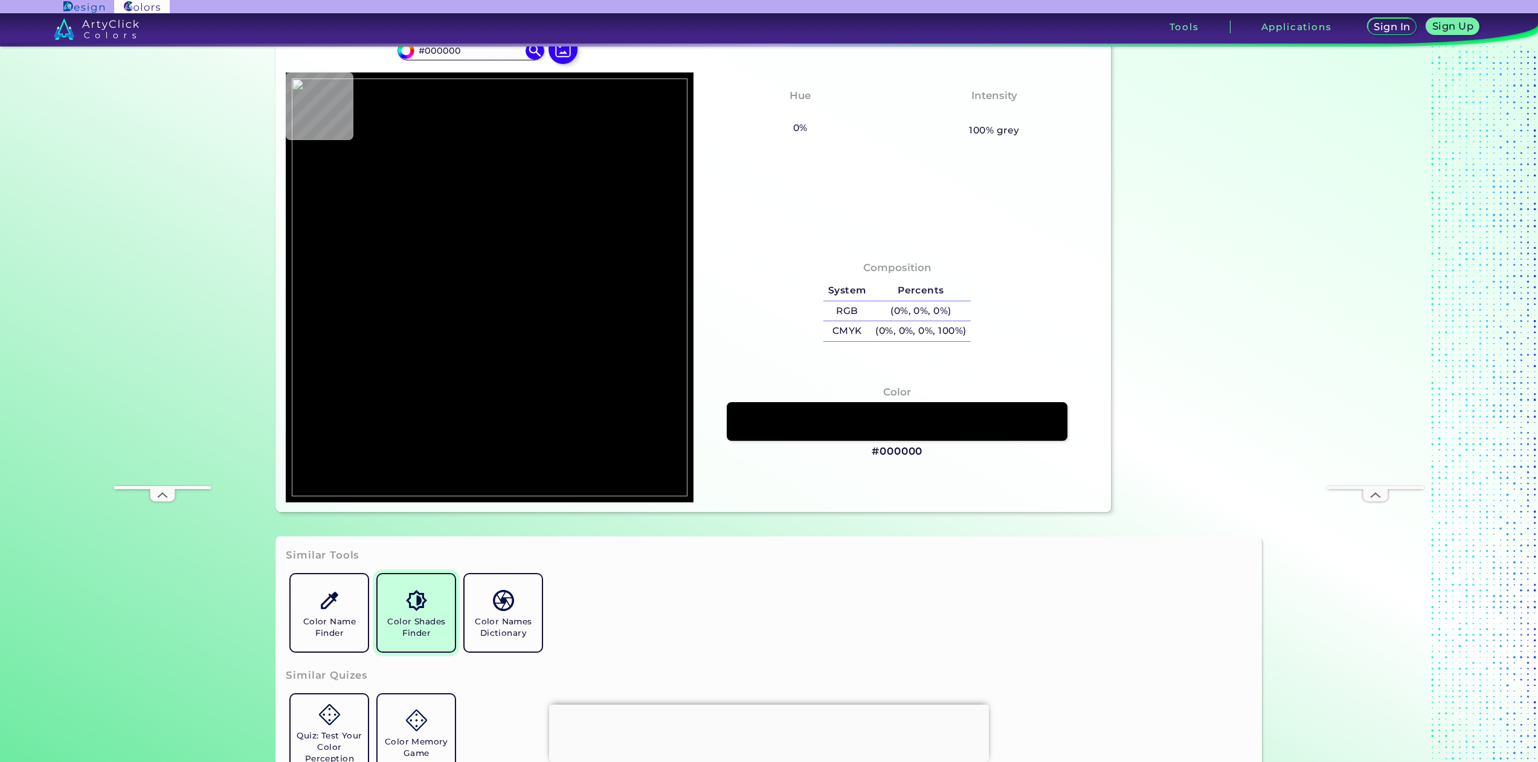
scroll to position [121, 0]
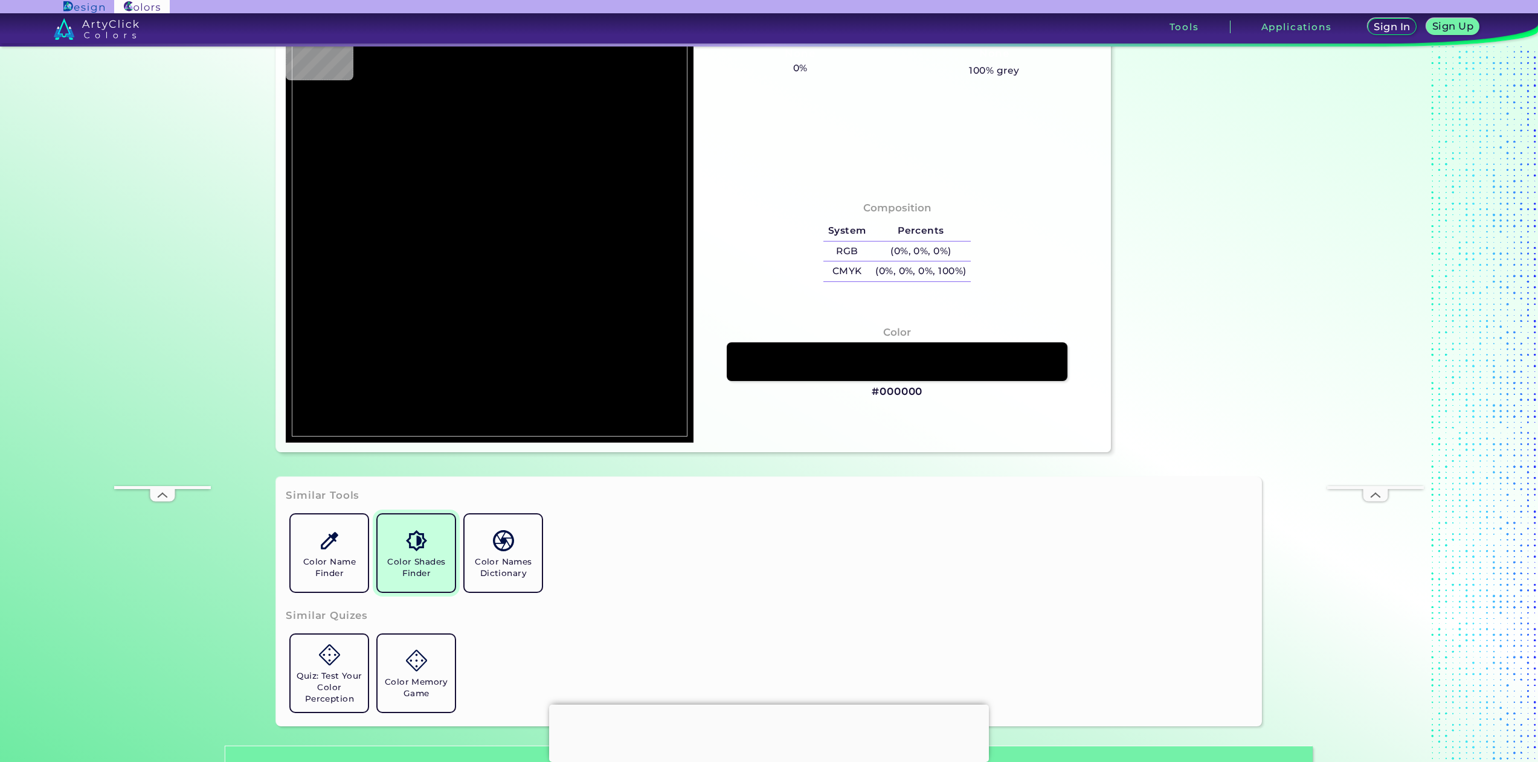
click at [413, 567] on h5 "Color Shades Finder" at bounding box center [416, 567] width 68 height 23
